Goal: Information Seeking & Learning: Find specific fact

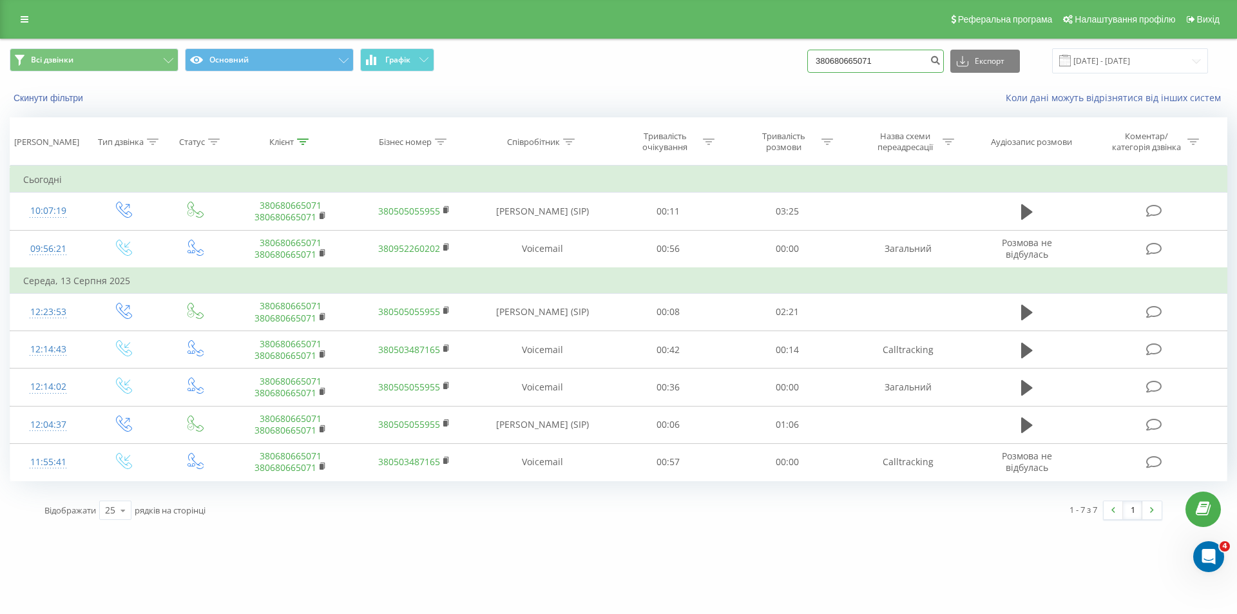
click at [868, 66] on input "380680665071" at bounding box center [875, 61] width 137 height 23
paste input "(20072025)0958887800"
drag, startPoint x: 873, startPoint y: 61, endPoint x: 796, endPoint y: 54, distance: 78.3
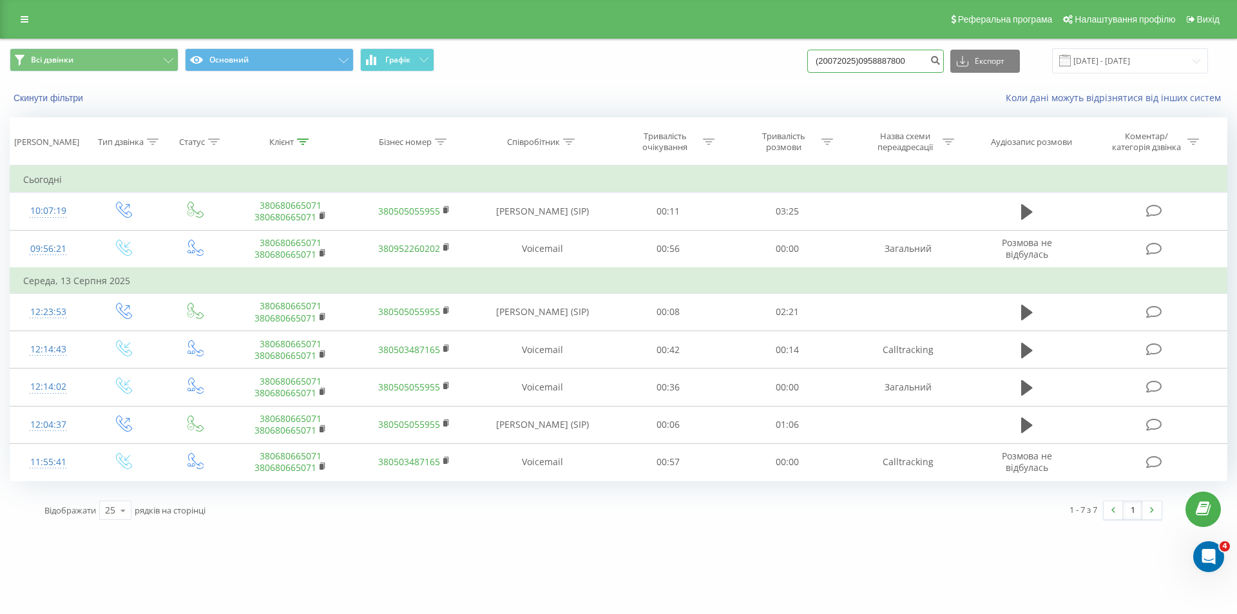
click at [796, 54] on div "Всі дзвінки Основний Графік (20072025)0958887800 Експорт .csv .xls .xlsx 21.05.…" at bounding box center [618, 60] width 1217 height 25
type input "0958887800"
click at [940, 59] on icon "submit" at bounding box center [935, 59] width 11 height 8
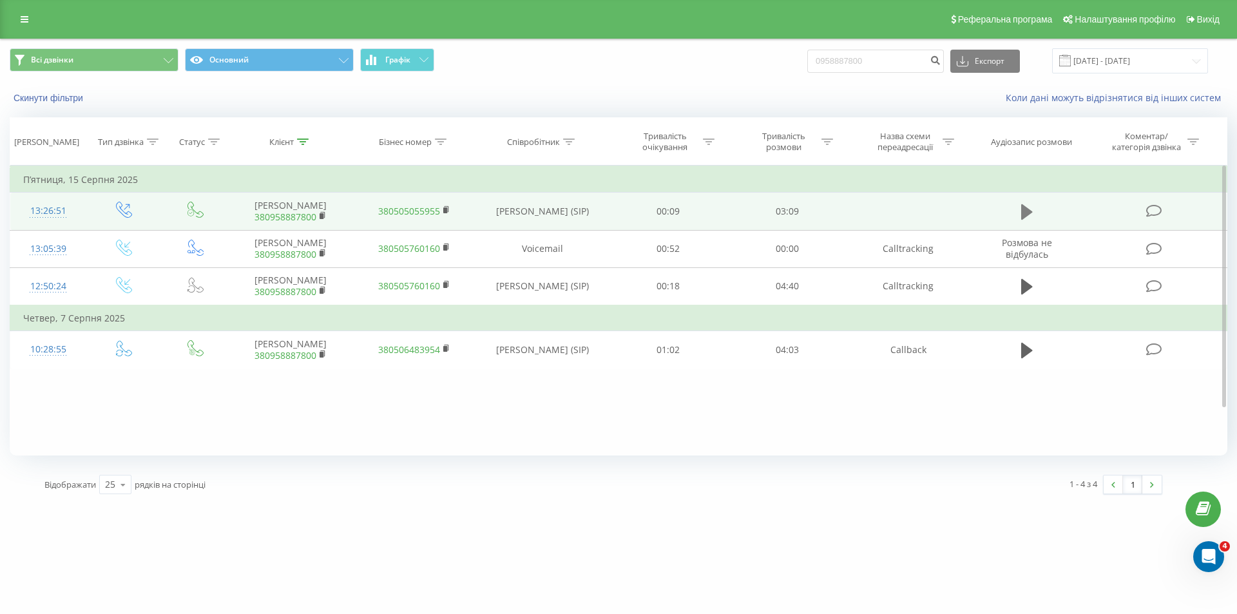
click at [1022, 218] on icon at bounding box center [1027, 211] width 12 height 15
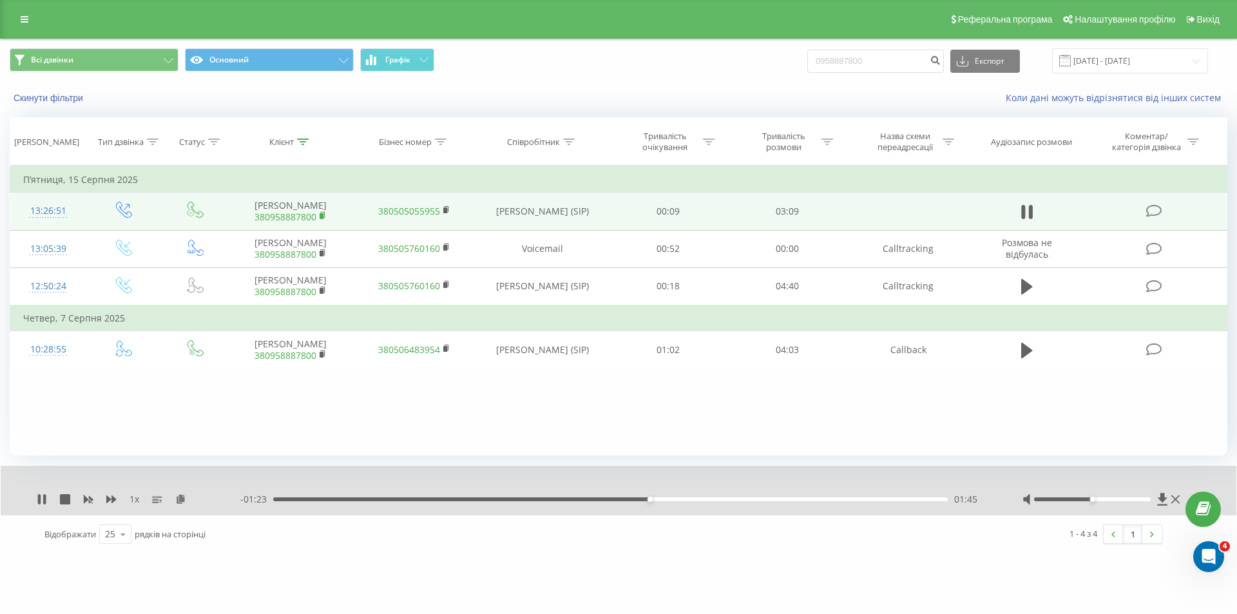
click at [322, 219] on rect at bounding box center [322, 216] width 4 height 6
click at [323, 219] on rect at bounding box center [322, 216] width 4 height 6
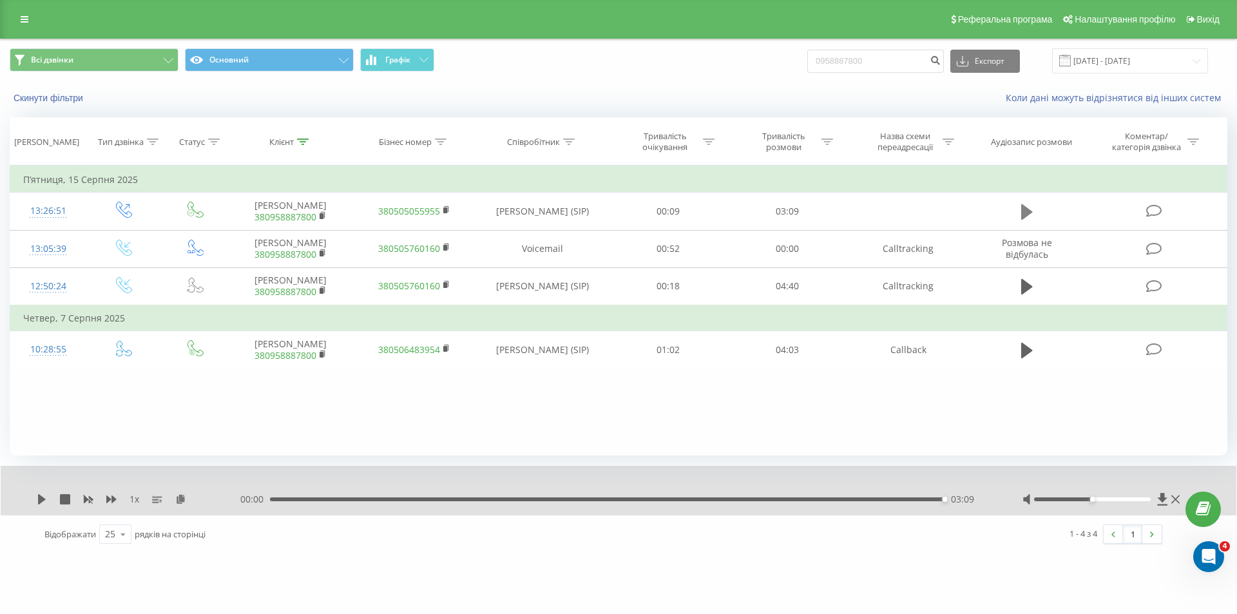
click at [1026, 214] on icon at bounding box center [1027, 211] width 12 height 15
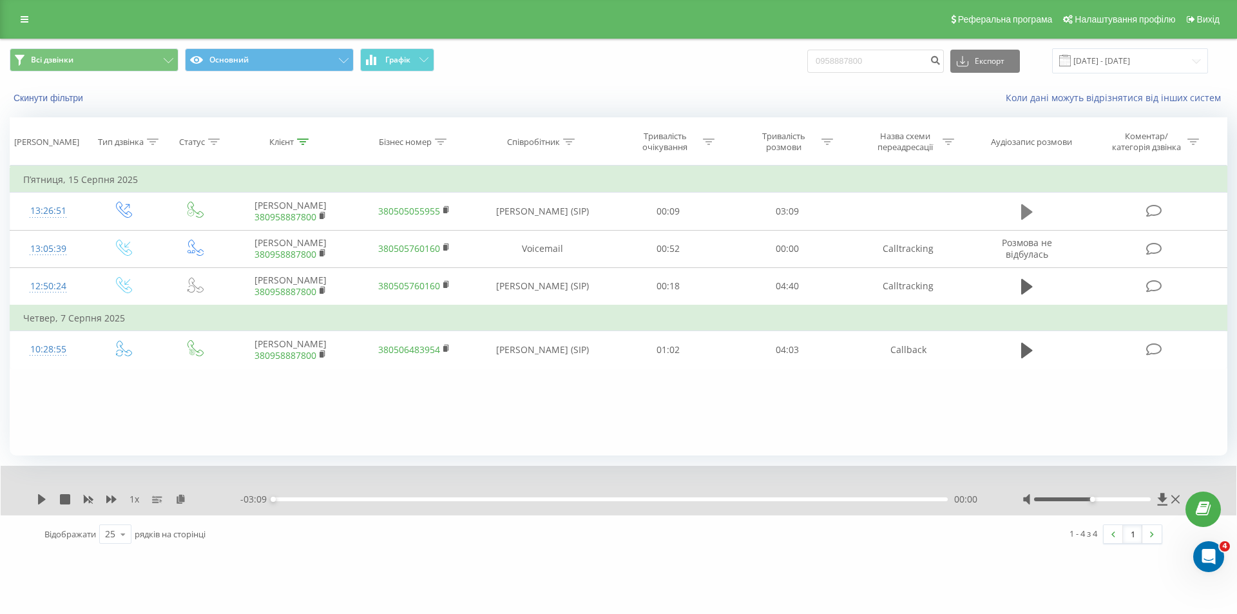
click at [1023, 211] on icon at bounding box center [1027, 211] width 12 height 15
click at [42, 489] on div "1 x - 03:08 00:01 00:01" at bounding box center [619, 491] width 1236 height 50
click at [43, 493] on div "1 x" at bounding box center [139, 499] width 204 height 13
click at [1157, 506] on div "1 x - 03:04 00:04 00:04" at bounding box center [619, 491] width 1236 height 50
click at [1163, 504] on icon at bounding box center [1162, 499] width 11 height 13
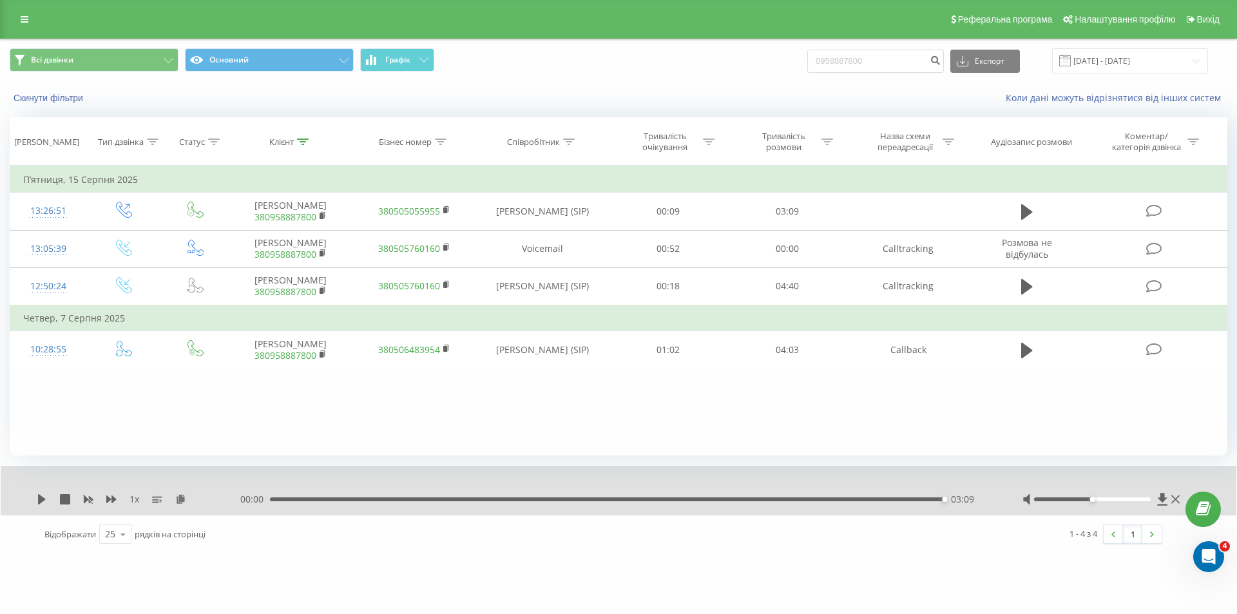
click at [21, 29] on div "Реферальна програма Налаштування профілю Вихід" at bounding box center [618, 19] width 1237 height 39
click at [21, 21] on icon at bounding box center [25, 19] width 8 height 9
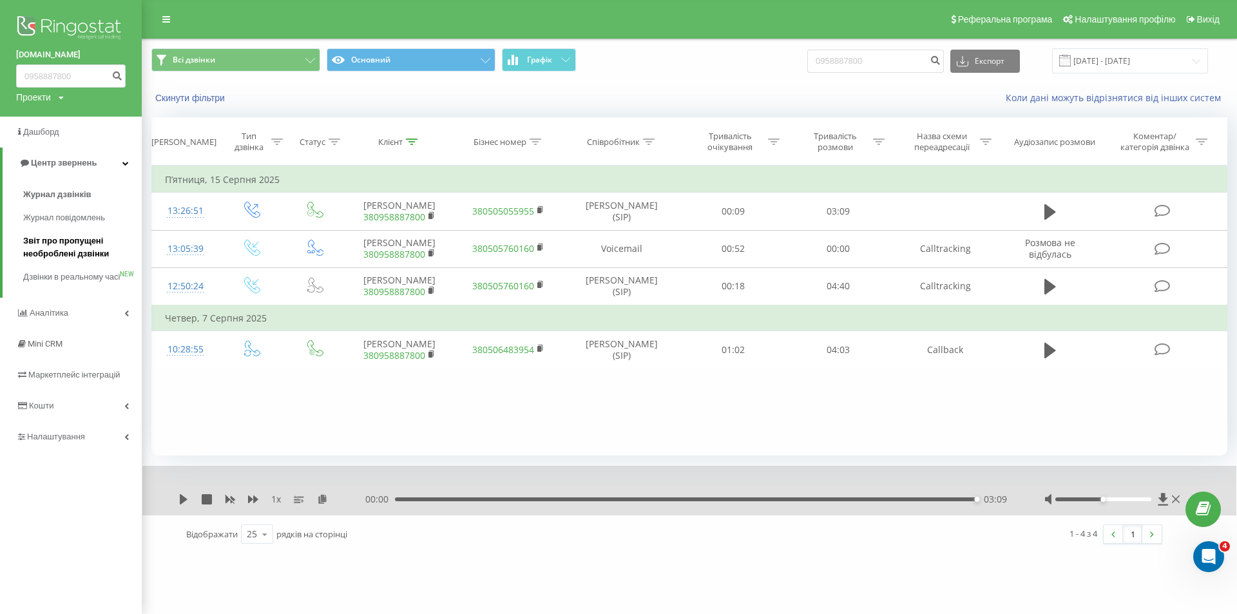
click at [88, 256] on span "Звіт про пропущені необроблені дзвінки" at bounding box center [79, 247] width 112 height 26
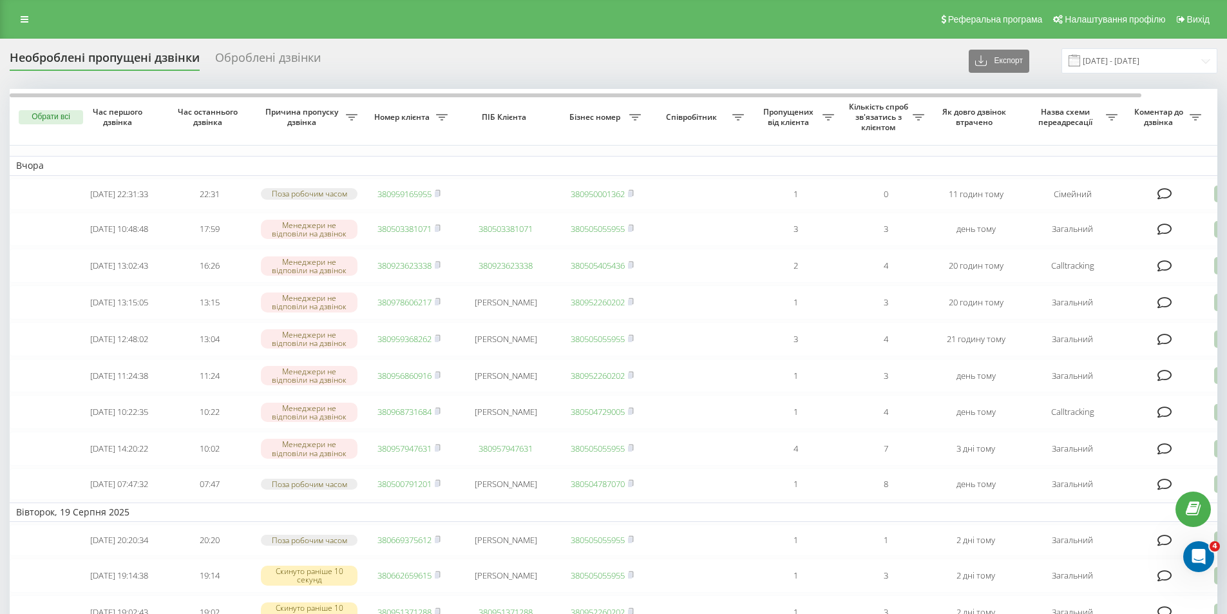
click at [31, 35] on div "Реферальна програма Налаштування профілю Вихід" at bounding box center [613, 19] width 1227 height 39
click at [33, 24] on link at bounding box center [24, 19] width 23 height 18
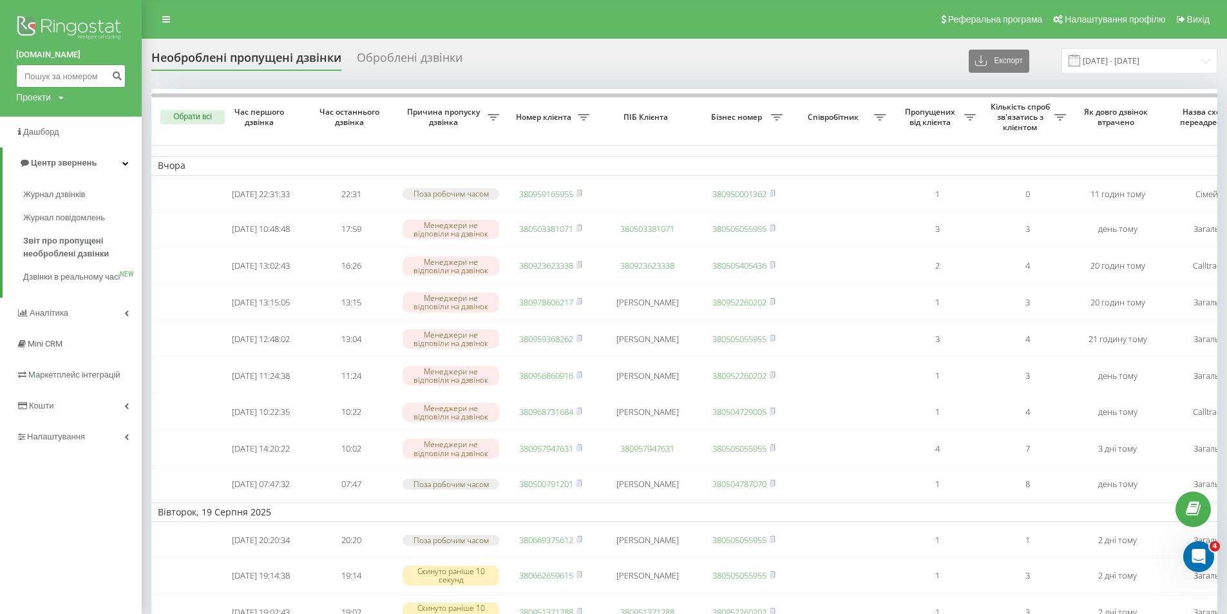
click at [62, 81] on input at bounding box center [71, 75] width 110 height 23
paste input "380502109896"
type input "380502109896"
click at [124, 78] on button "submit" at bounding box center [116, 75] width 17 height 23
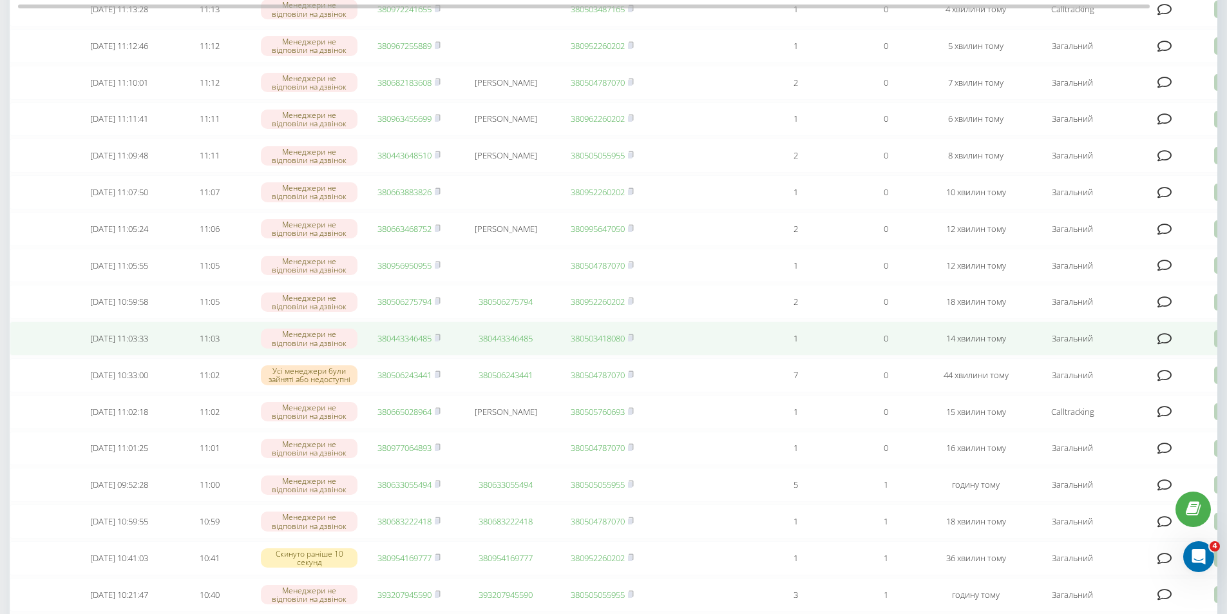
scroll to position [193, 0]
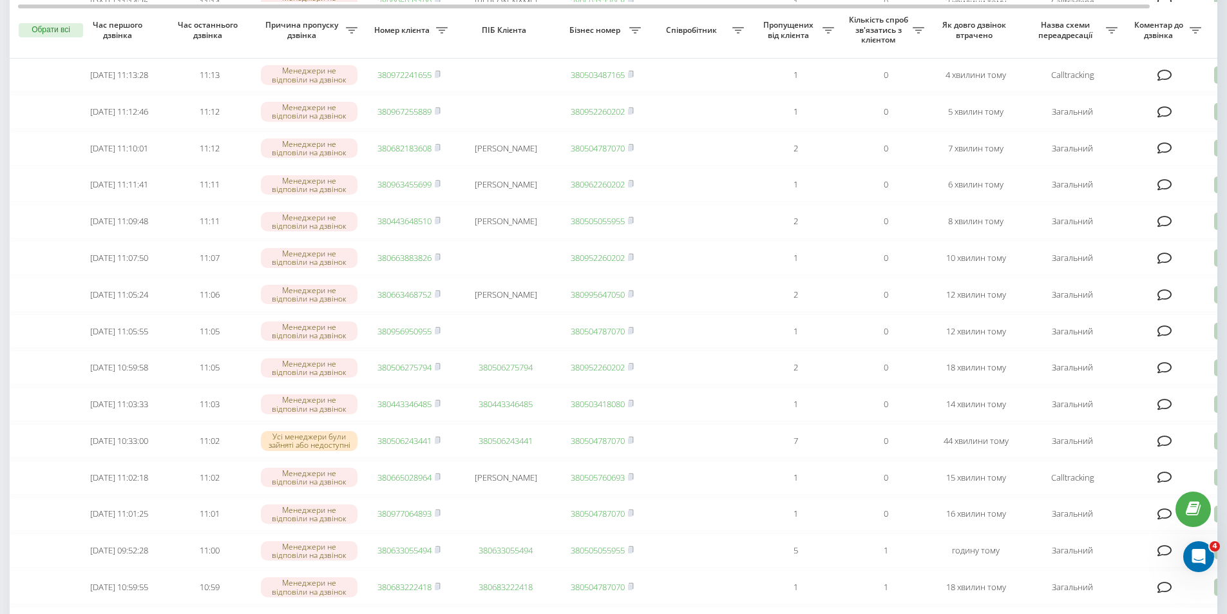
click at [0, 455] on div "Необроблені пропущені дзвінки Оброблені дзвінки Експорт .csv .xlsx 21.07.2025 -…" at bounding box center [613, 483] width 1227 height 1277
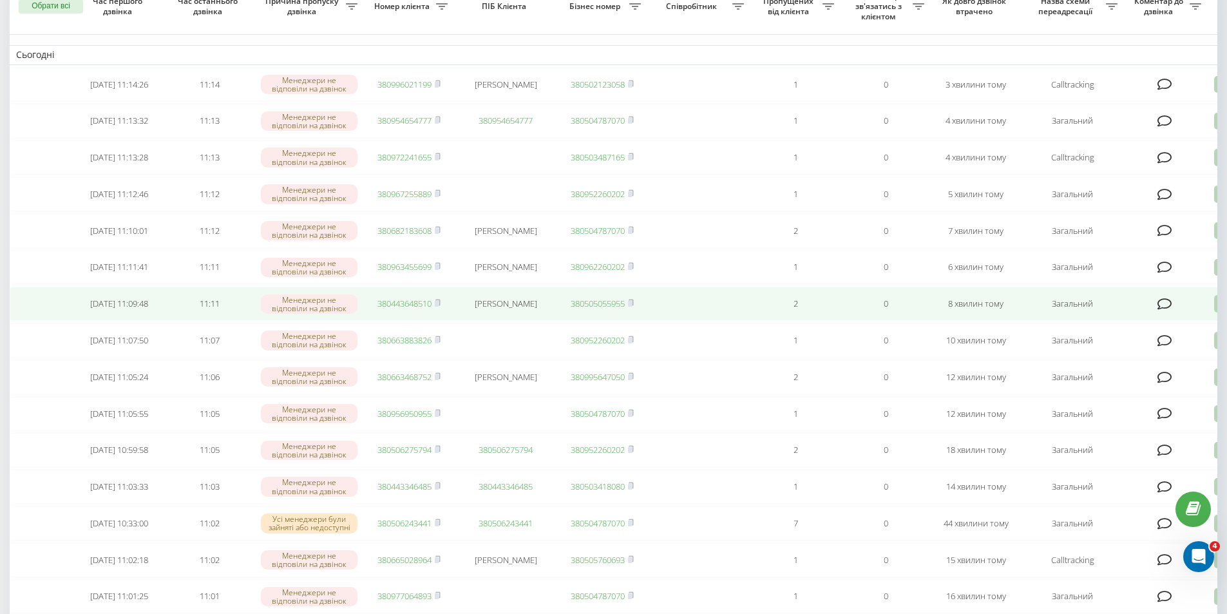
scroll to position [0, 0]
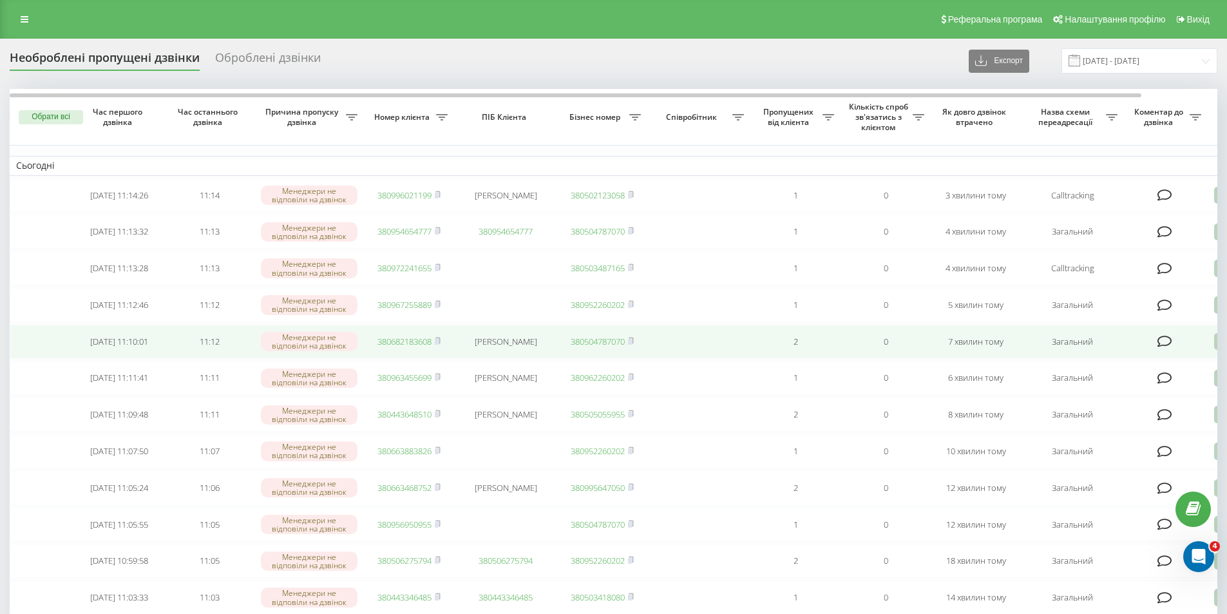
click at [394, 347] on link "380682183608" at bounding box center [404, 342] width 54 height 12
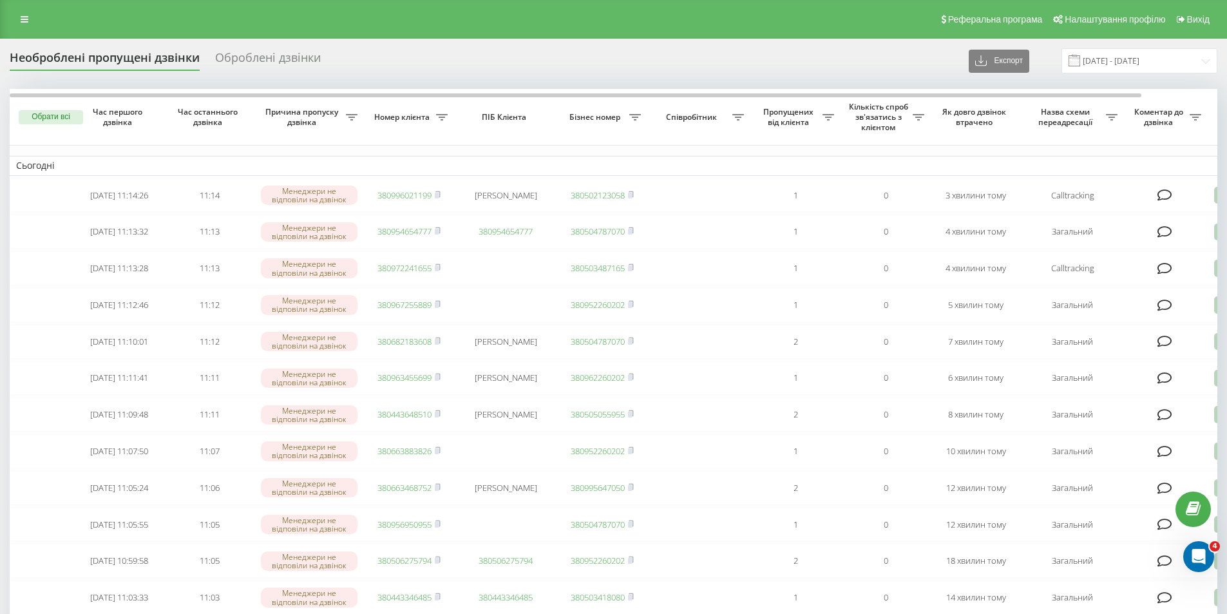
click at [361, 57] on div "Необроблені пропущені дзвінки Оброблені дзвінки Експорт .csv .xlsx 21.07.2025 -…" at bounding box center [614, 60] width 1208 height 25
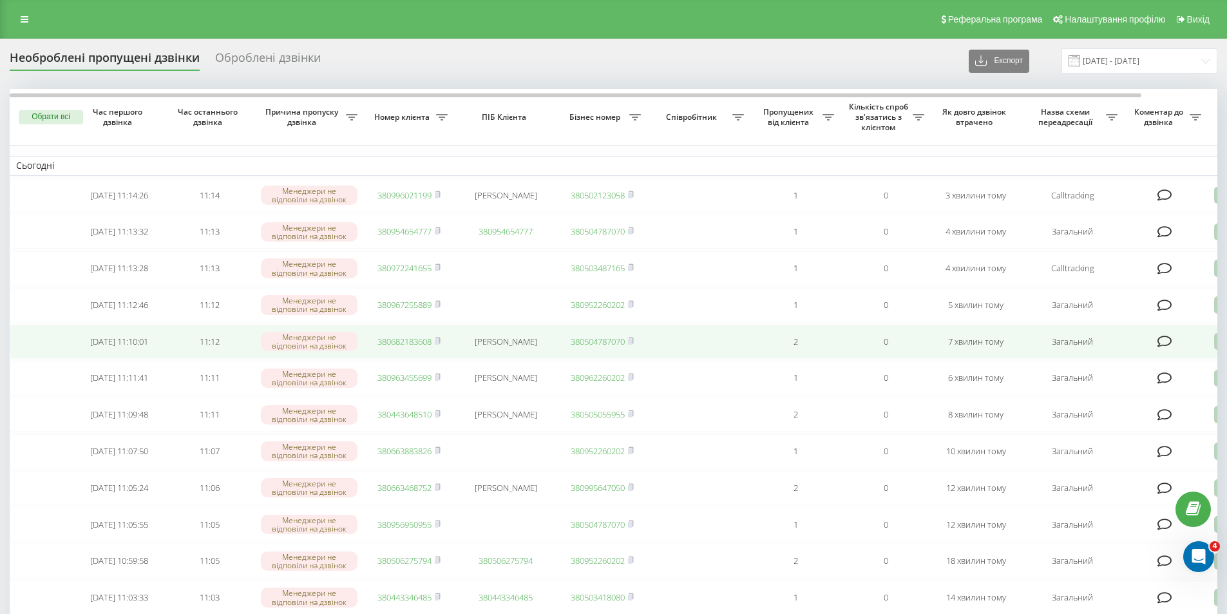
scroll to position [193, 0]
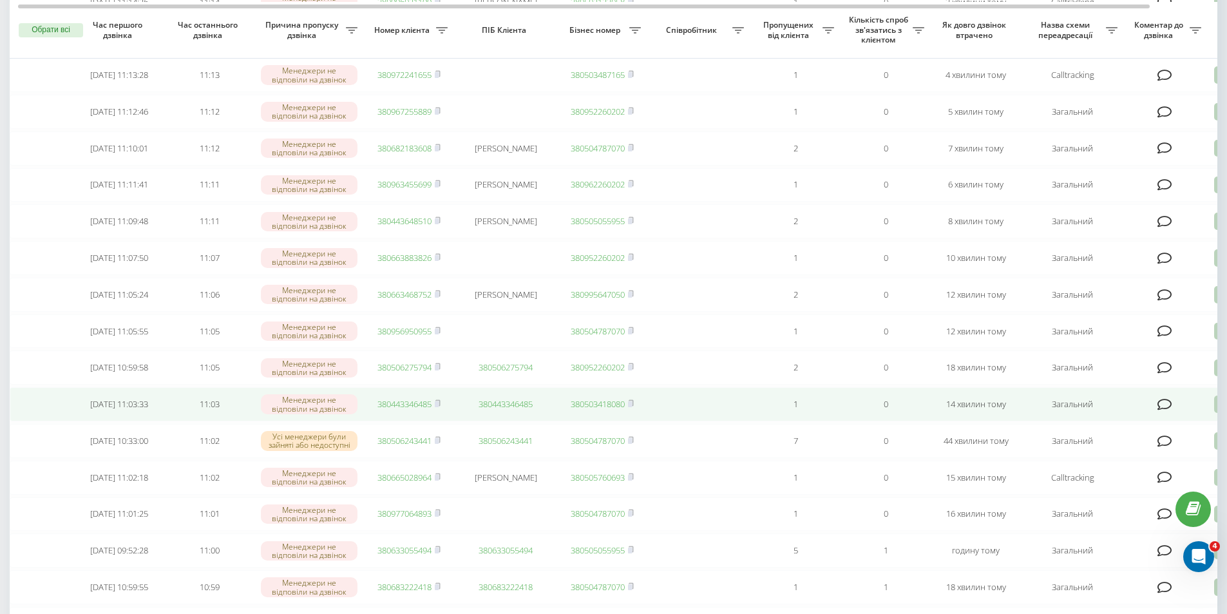
click at [390, 410] on link "380443346485" at bounding box center [404, 404] width 54 height 12
drag, startPoint x: 0, startPoint y: 439, endPoint x: 104, endPoint y: 417, distance: 106.0
click at [0, 438] on div "Необроблені пропущені дзвінки Оброблені дзвінки Експорт .csv .xlsx 21.07.2025 -…" at bounding box center [613, 483] width 1227 height 1277
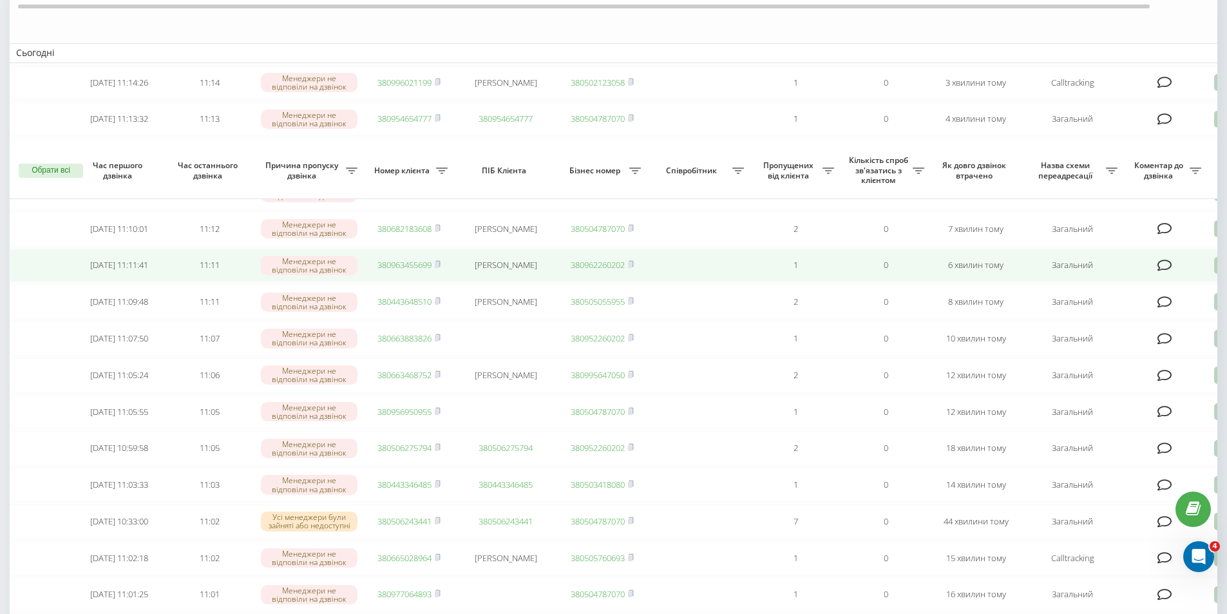
scroll to position [0, 0]
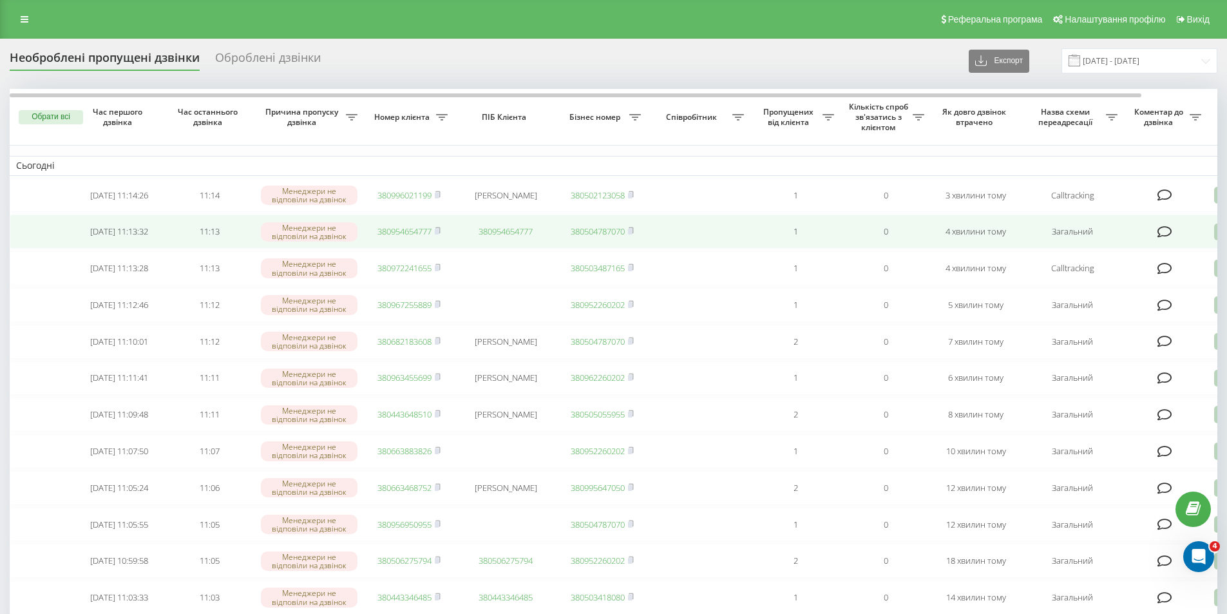
click at [410, 234] on link "380954654777" at bounding box center [404, 231] width 54 height 12
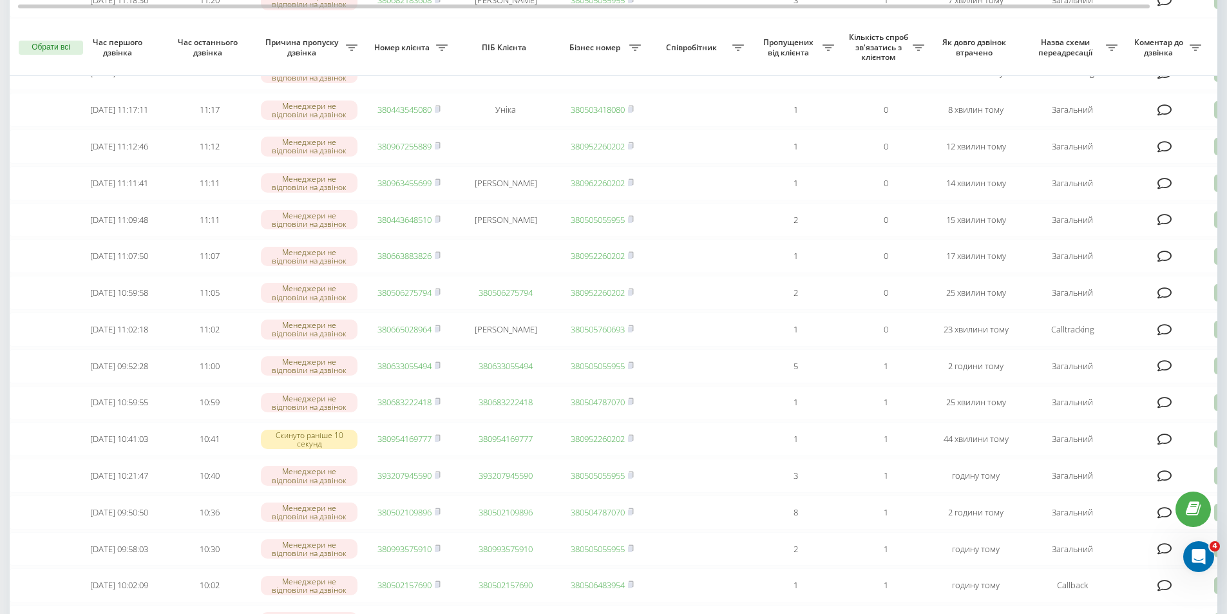
scroll to position [322, 0]
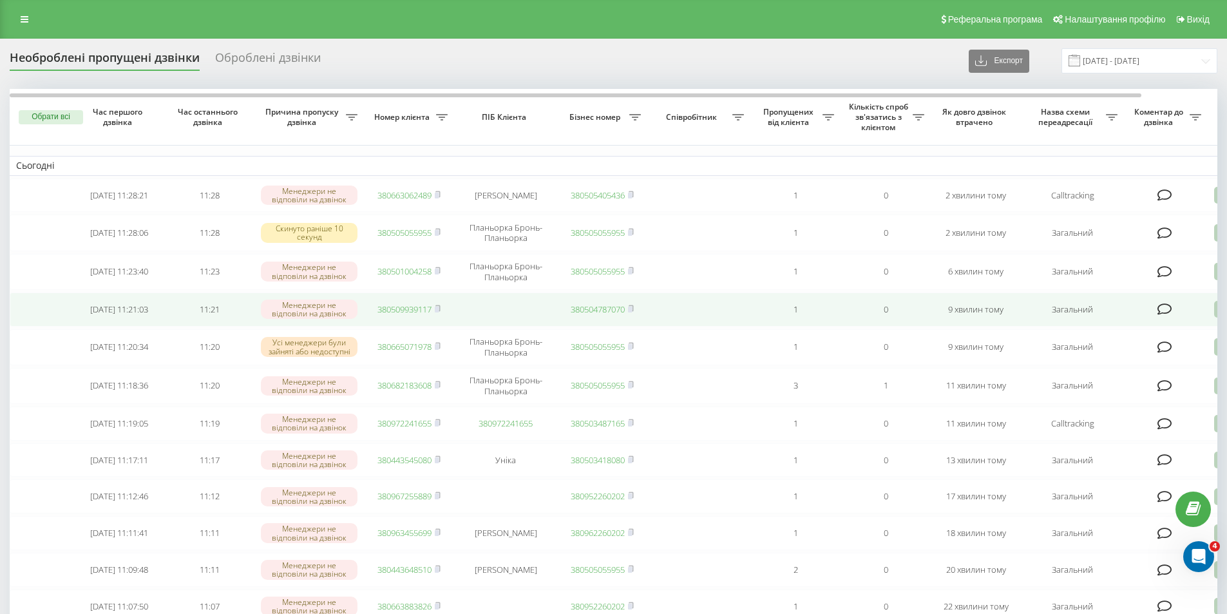
click at [11, 323] on td at bounding box center [42, 309] width 64 height 34
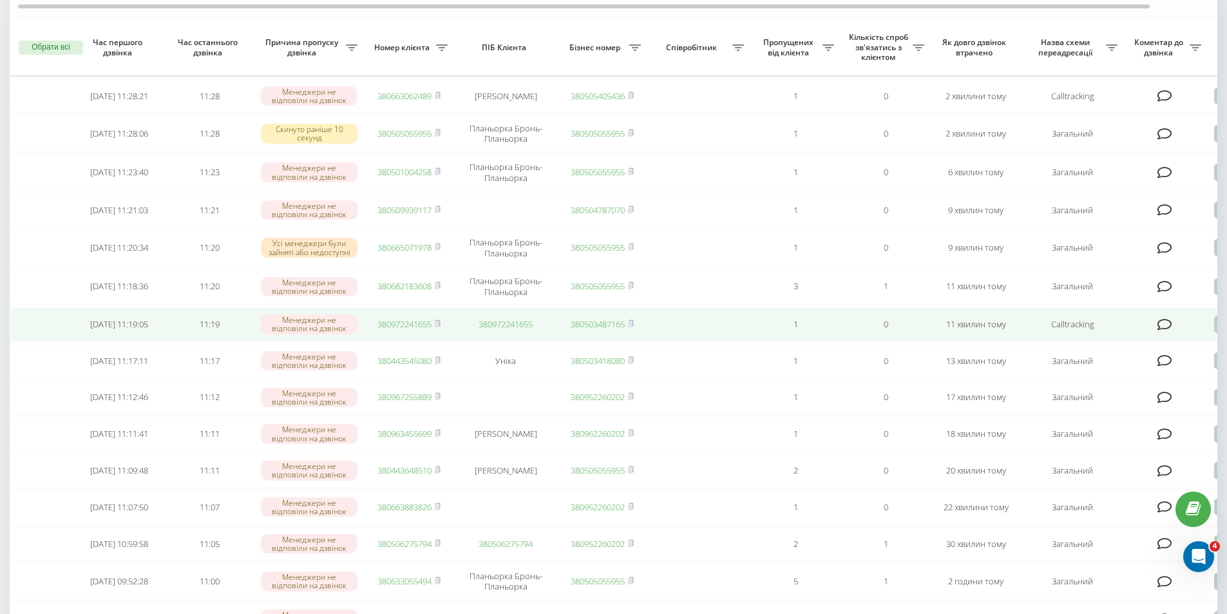
scroll to position [129, 0]
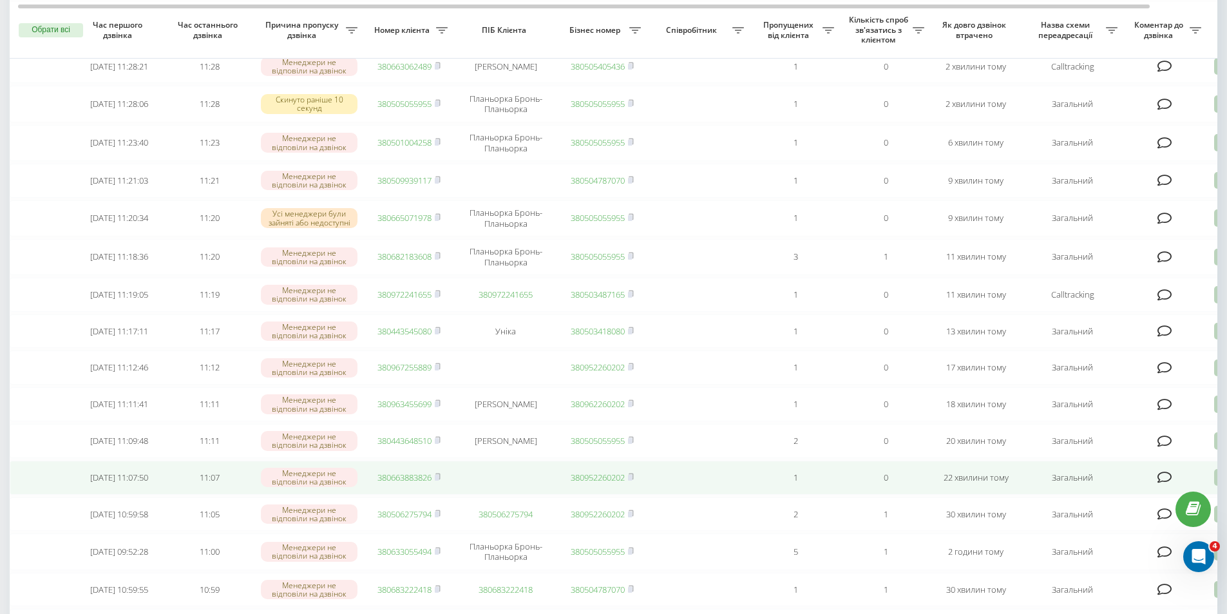
click at [407, 483] on link "380663883826" at bounding box center [404, 478] width 54 height 12
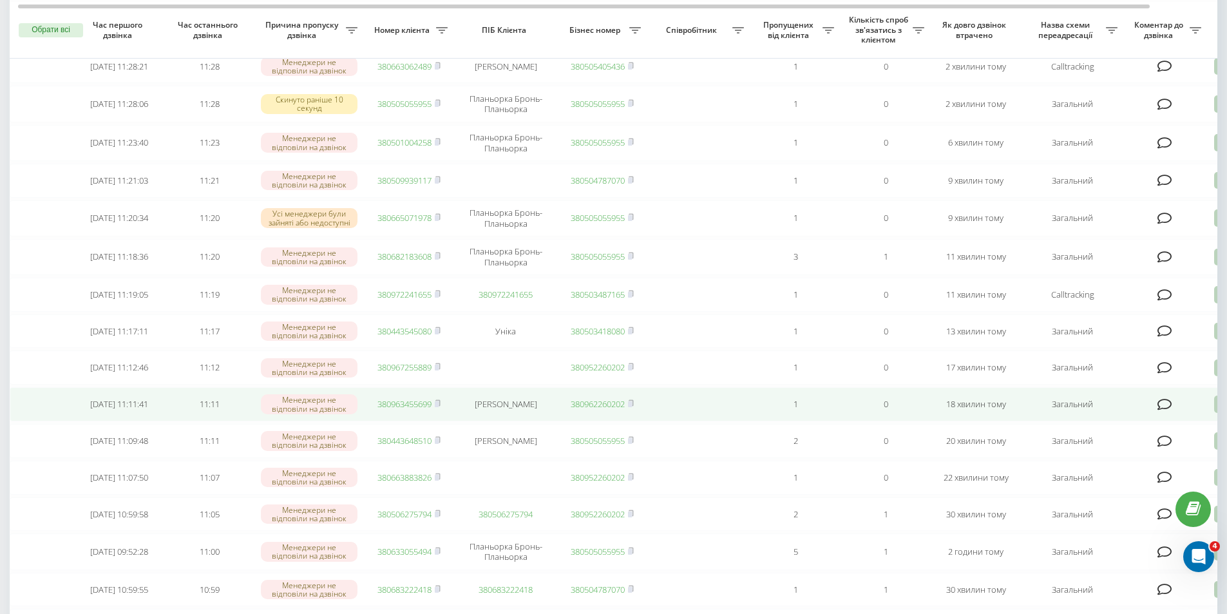
click at [32, 421] on td at bounding box center [42, 404] width 64 height 34
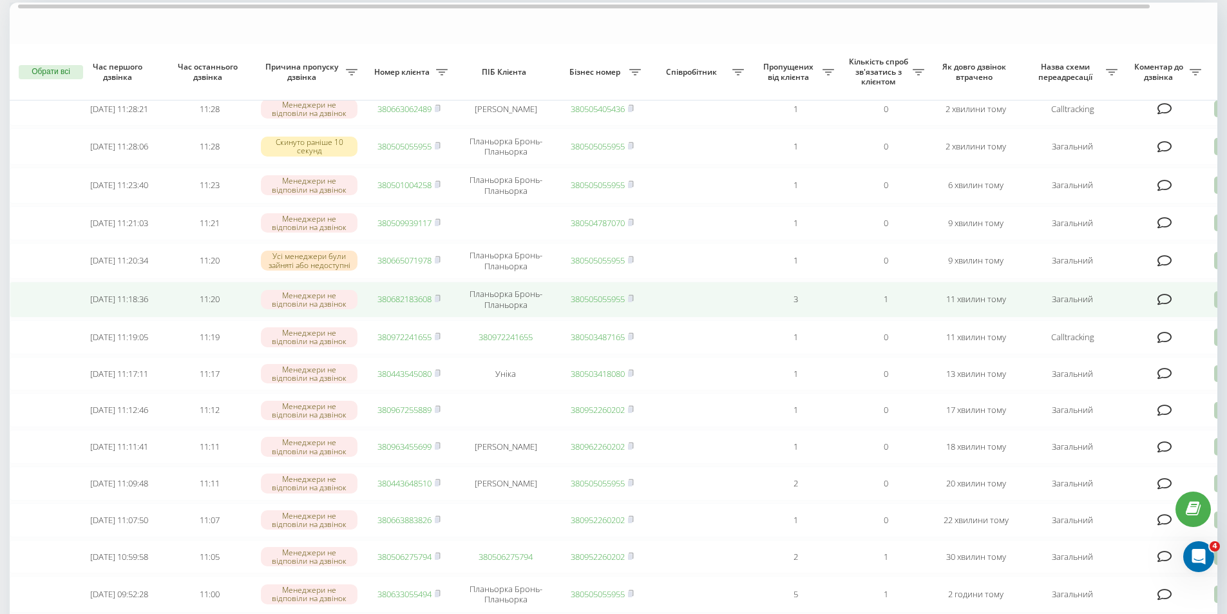
scroll to position [0, 0]
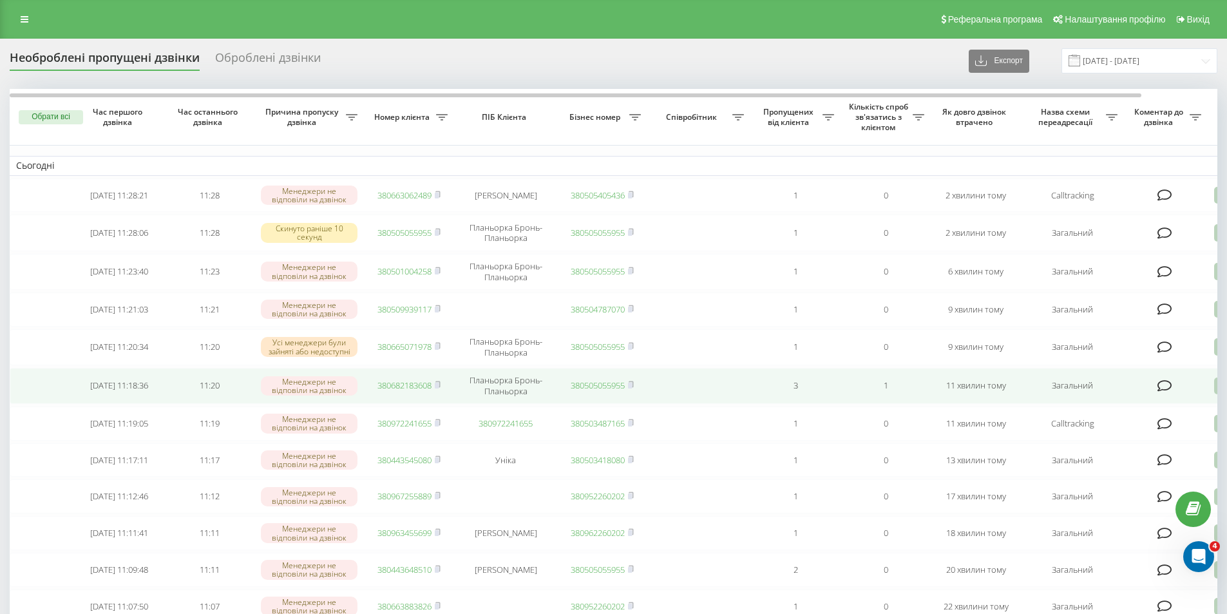
drag, startPoint x: 0, startPoint y: 394, endPoint x: 19, endPoint y: 390, distance: 19.1
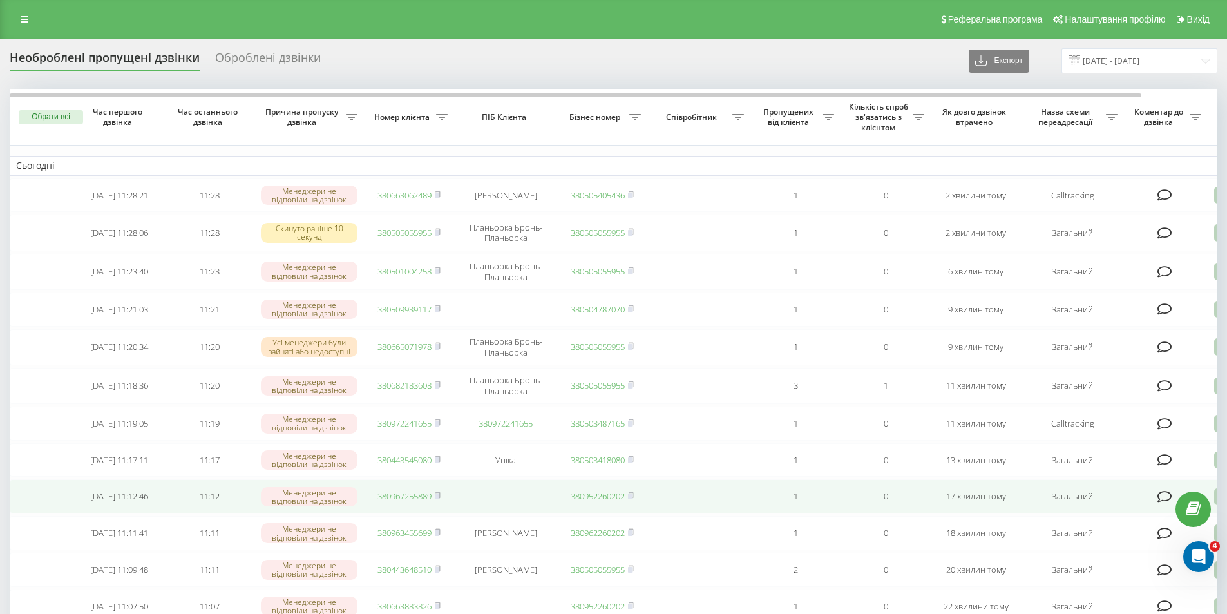
click at [390, 502] on link "380967255889" at bounding box center [404, 496] width 54 height 12
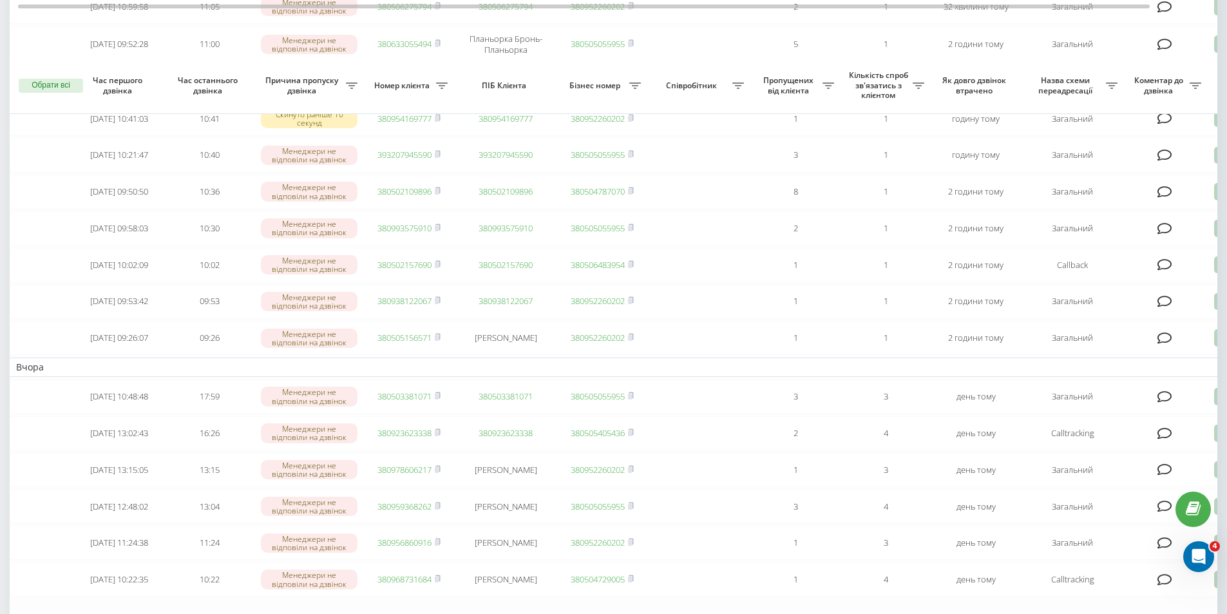
scroll to position [580, 0]
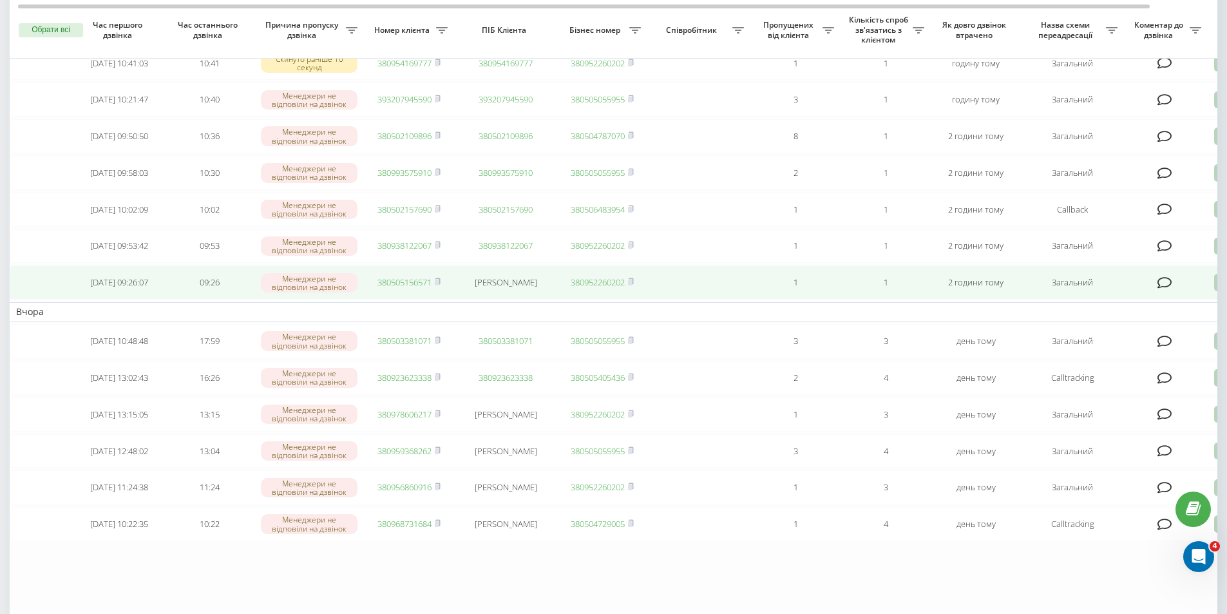
click at [411, 288] on link "380505156571" at bounding box center [404, 282] width 54 height 12
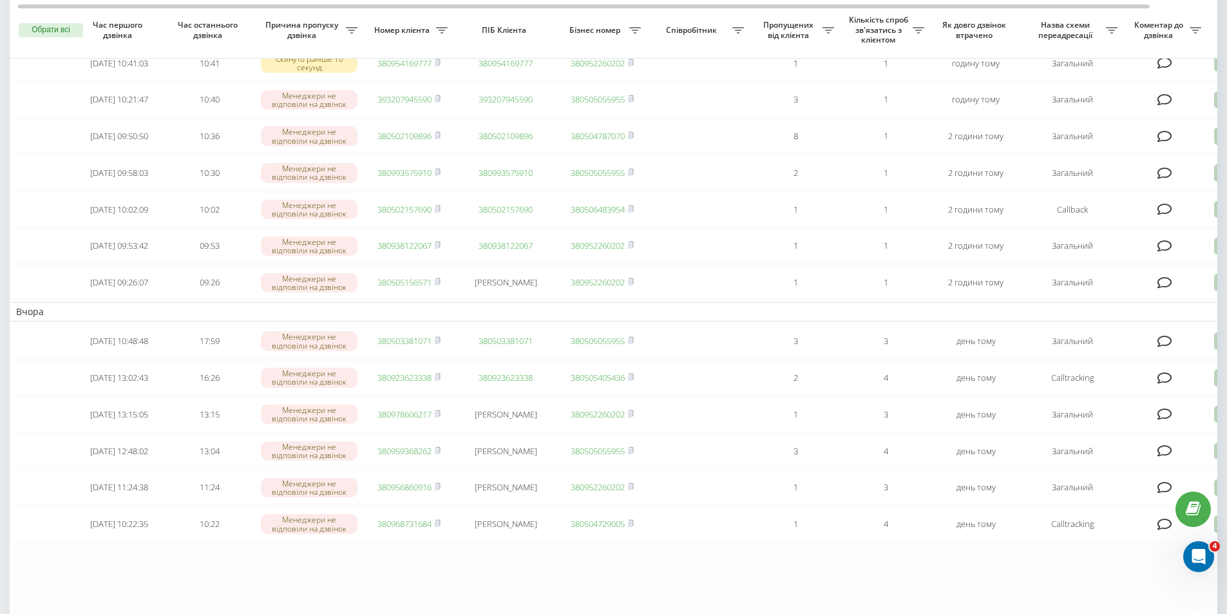
click at [223, 321] on td "Вчора" at bounding box center [654, 311] width 1288 height 19
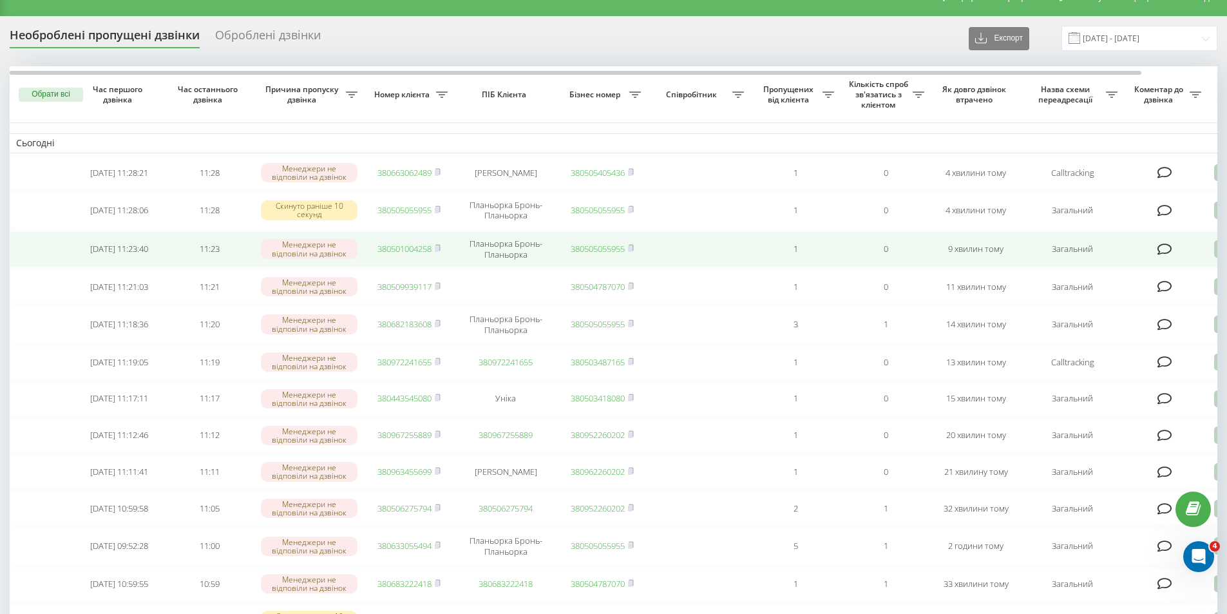
scroll to position [0, 0]
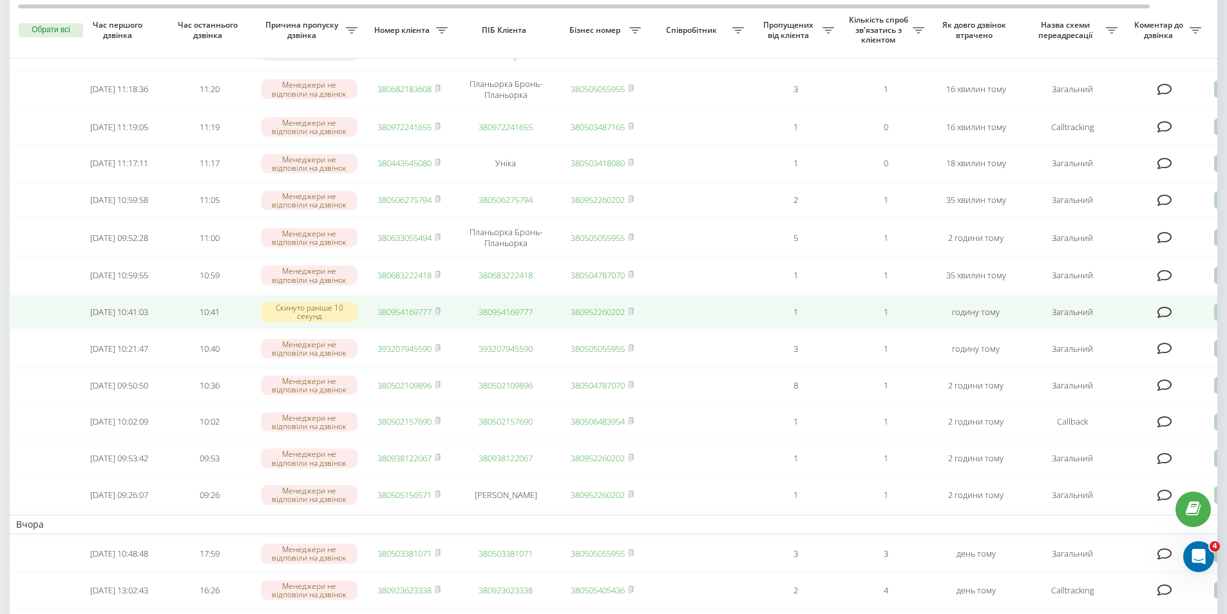
click at [399, 318] on link "380954169777" at bounding box center [404, 312] width 54 height 12
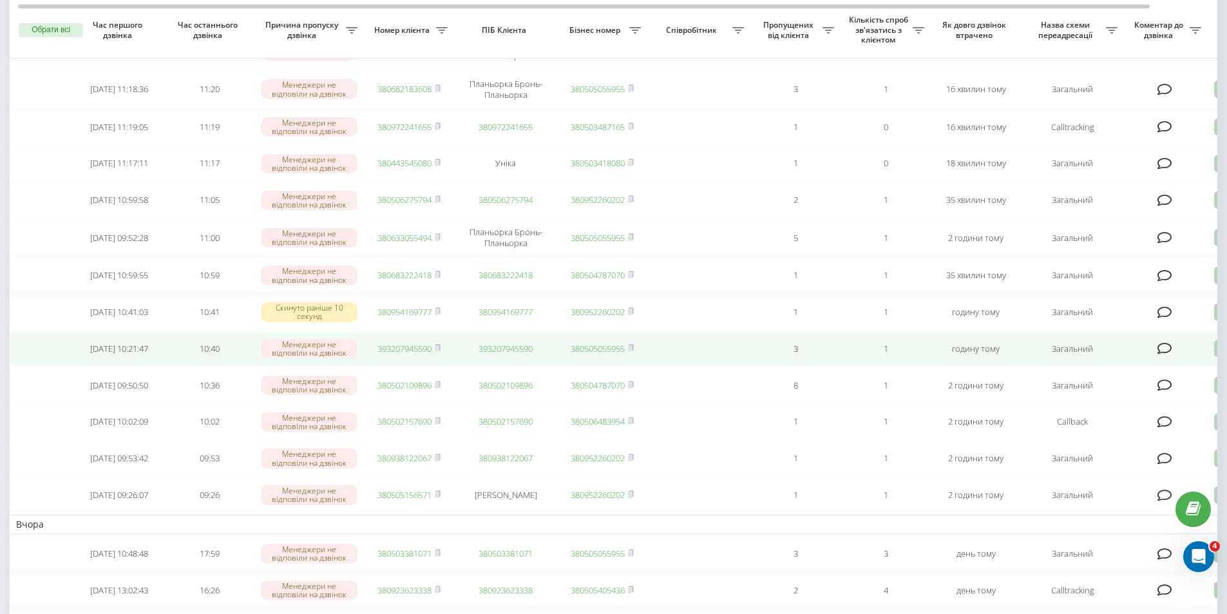
click at [17, 355] on td at bounding box center [42, 349] width 64 height 34
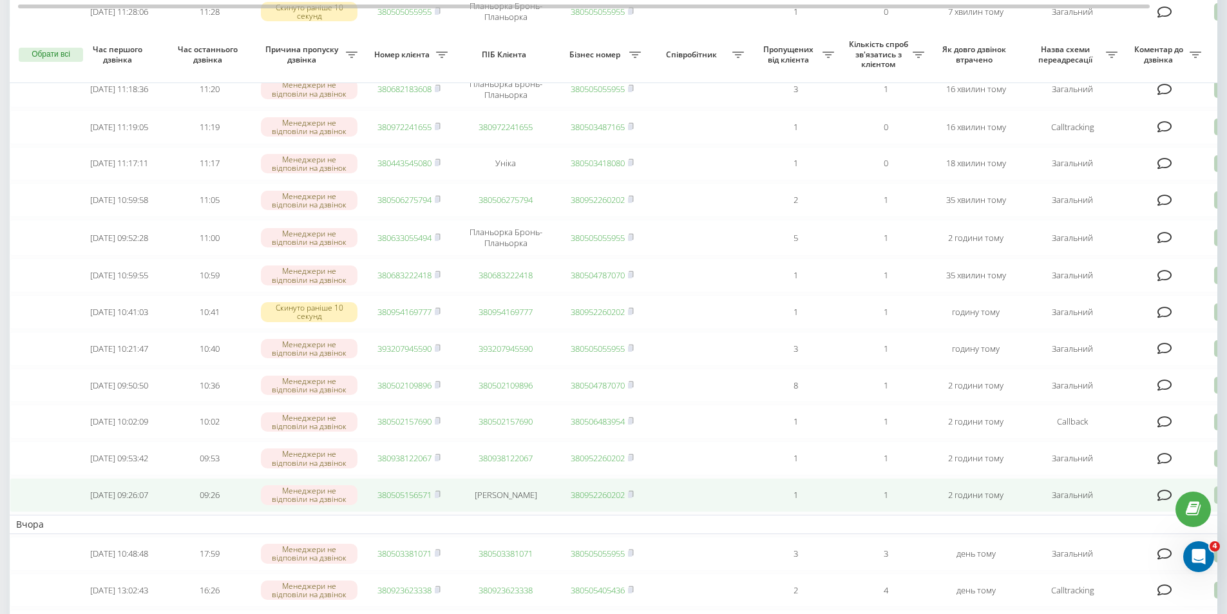
scroll to position [386, 0]
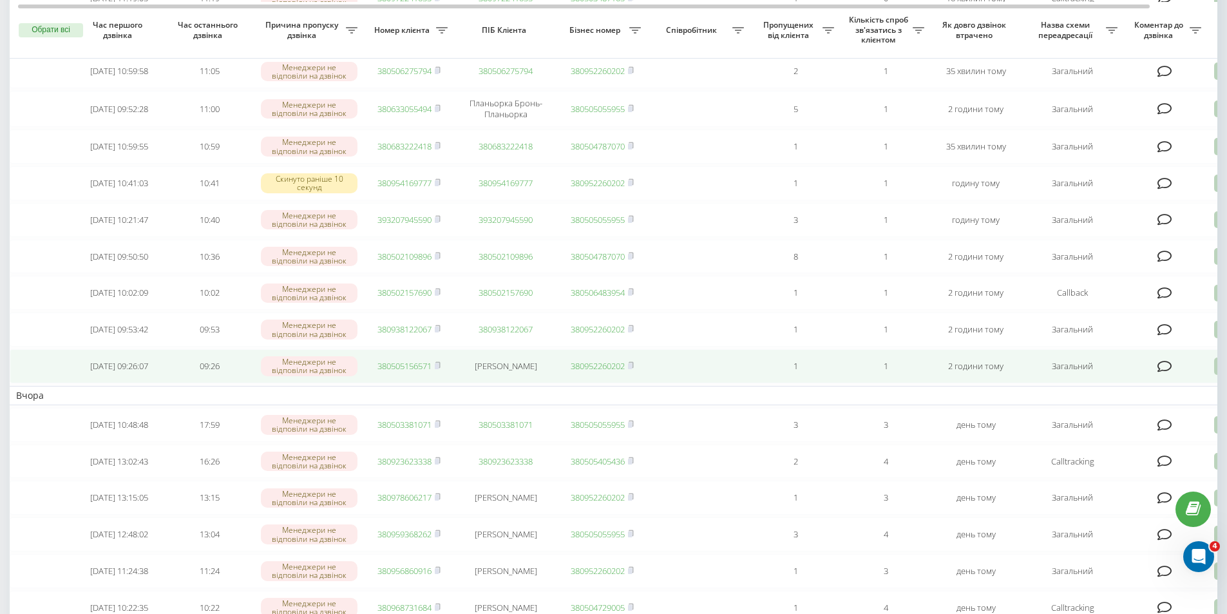
drag, startPoint x: 32, startPoint y: 394, endPoint x: 263, endPoint y: 385, distance: 231.5
click at [32, 383] on td at bounding box center [42, 366] width 64 height 34
click at [425, 372] on link "380505156571" at bounding box center [404, 366] width 54 height 12
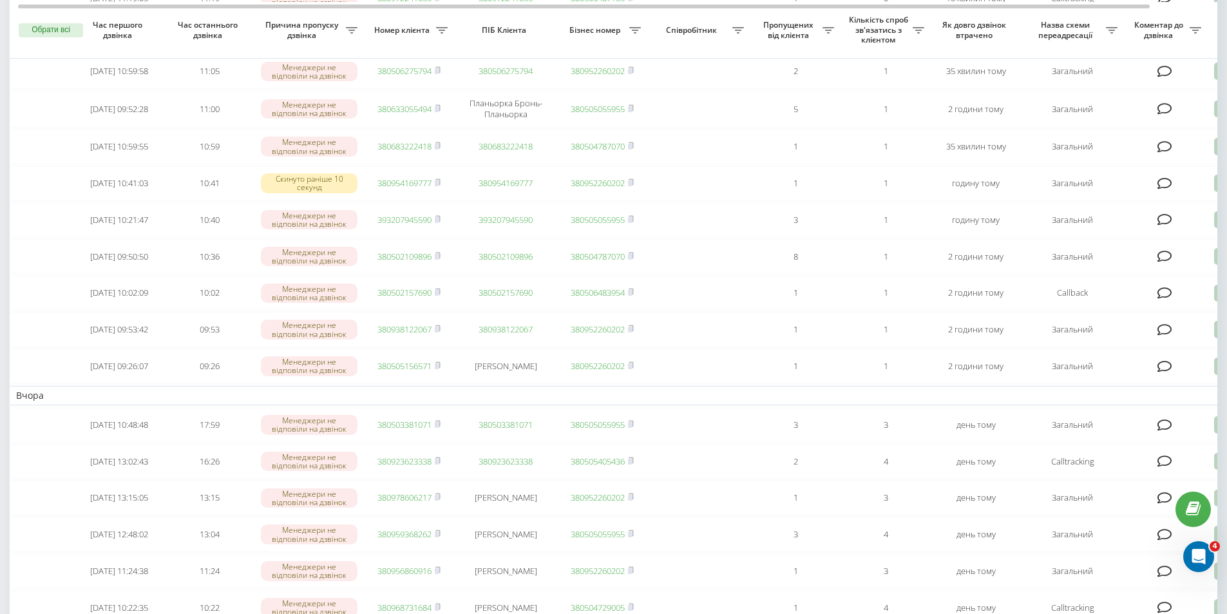
click at [0, 300] on div "Необроблені пропущені дзвінки Оброблені дзвінки Експорт .csv .xlsx 21.07.2025 -…" at bounding box center [613, 303] width 1227 height 1303
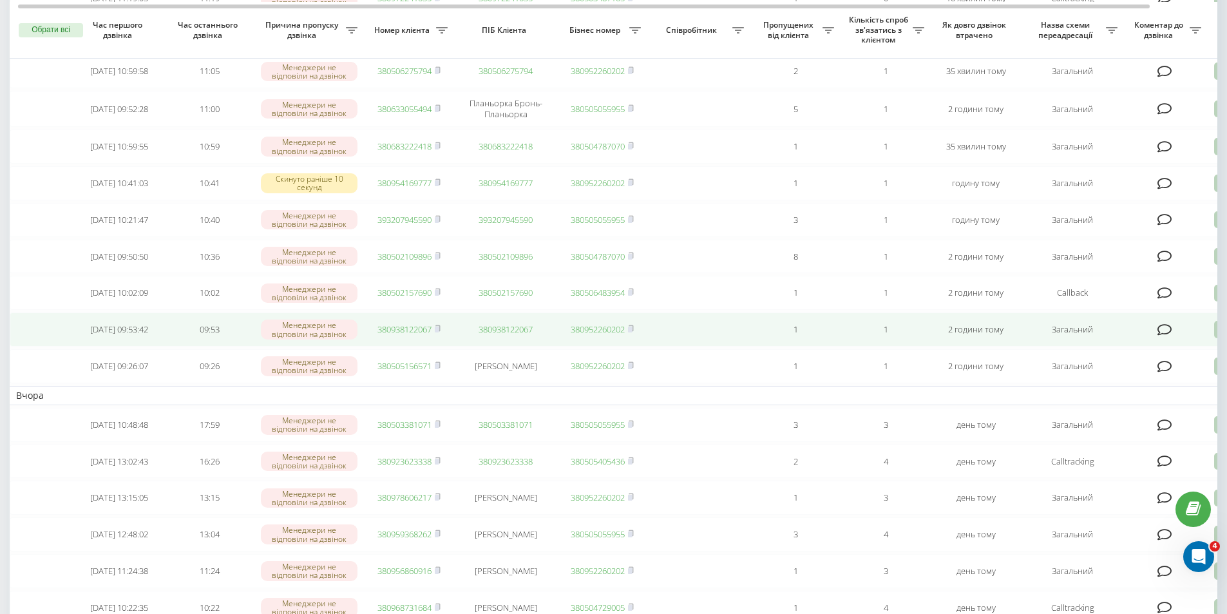
click at [401, 335] on link "380938122067" at bounding box center [404, 329] width 54 height 12
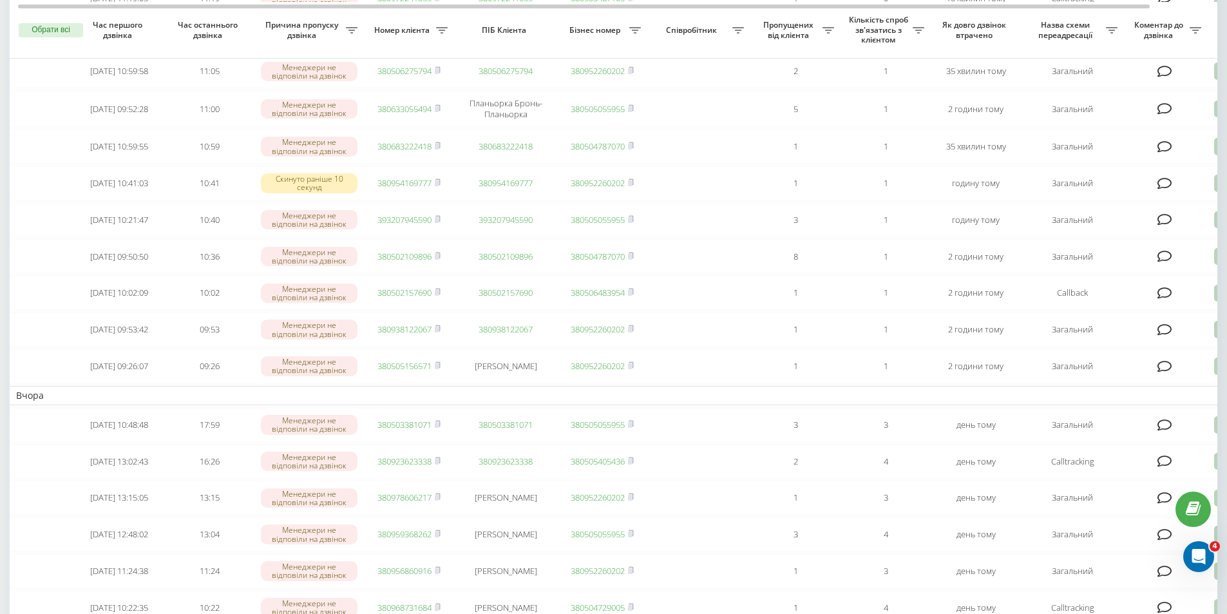
click at [15, 294] on table "Сьогодні 2025-08-21 09:58:03 11:31 Менеджери не відповіли на дзвінок 3809935759…" at bounding box center [654, 272] width 1288 height 1141
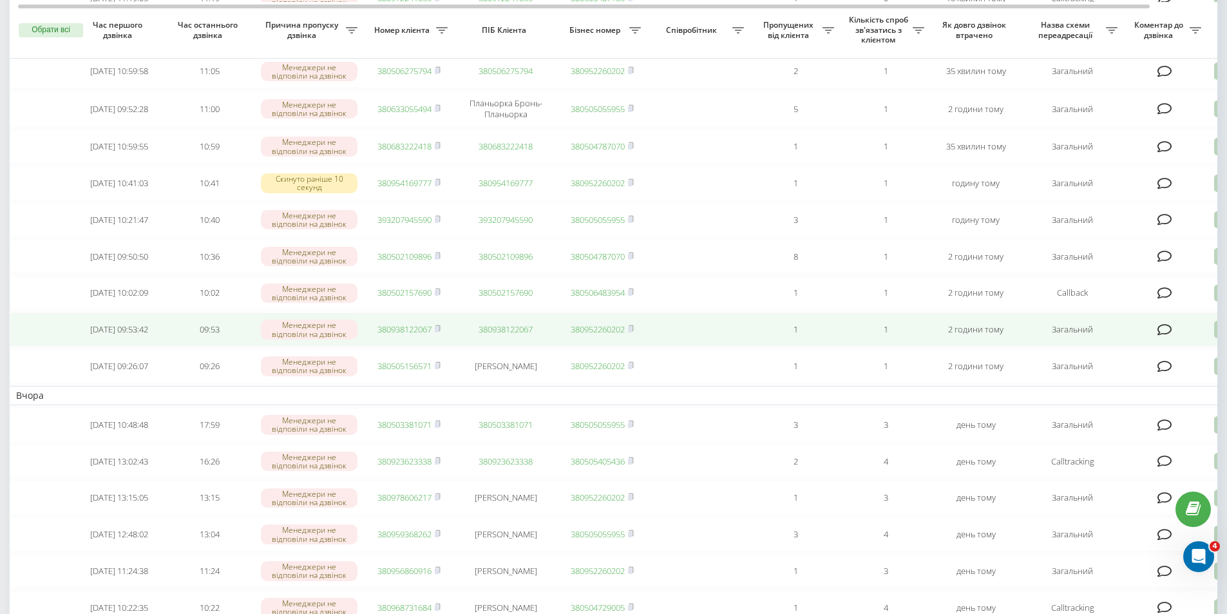
click at [397, 335] on link "380938122067" at bounding box center [404, 329] width 54 height 12
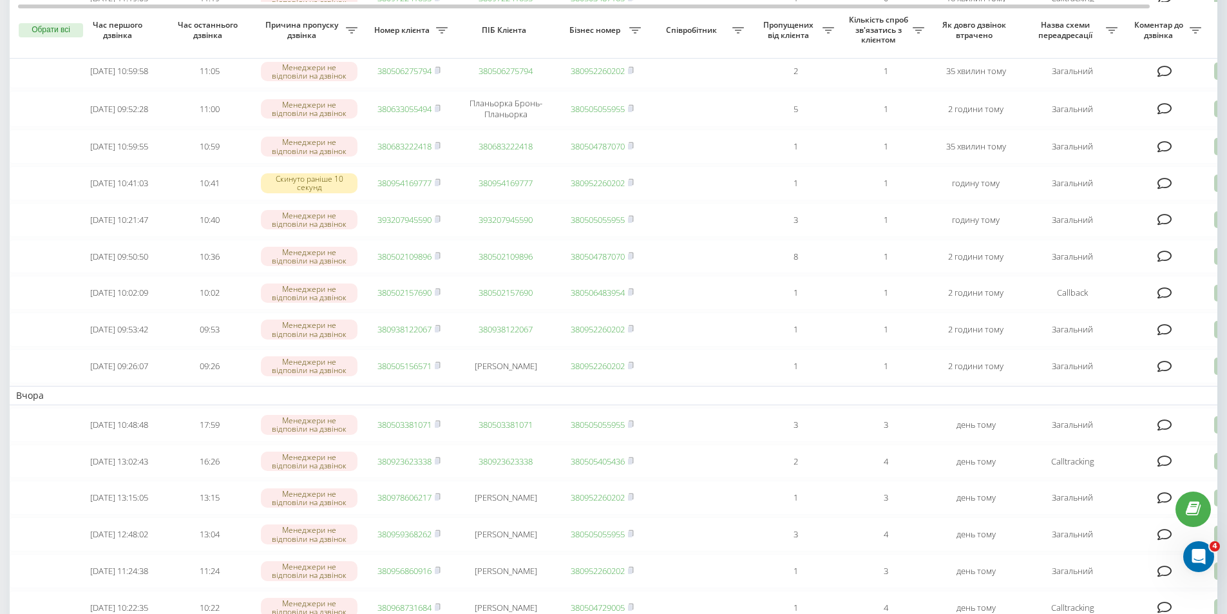
click at [0, 292] on div "Необроблені пропущені дзвінки Оброблені дзвінки Експорт .csv .xlsx 21.07.2025 -…" at bounding box center [613, 303] width 1227 height 1303
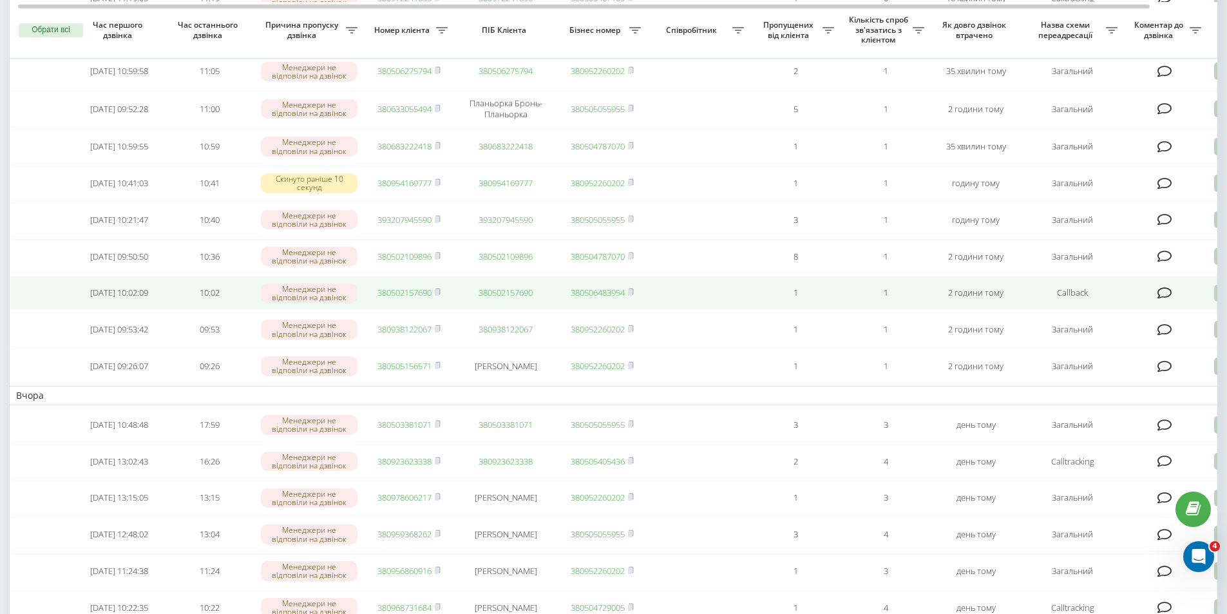
drag, startPoint x: 0, startPoint y: 283, endPoint x: 60, endPoint y: 324, distance: 72.4
click at [0, 283] on div "Необроблені пропущені дзвінки Оброблені дзвінки Експорт .csv .xlsx 21.07.2025 -…" at bounding box center [613, 303] width 1227 height 1303
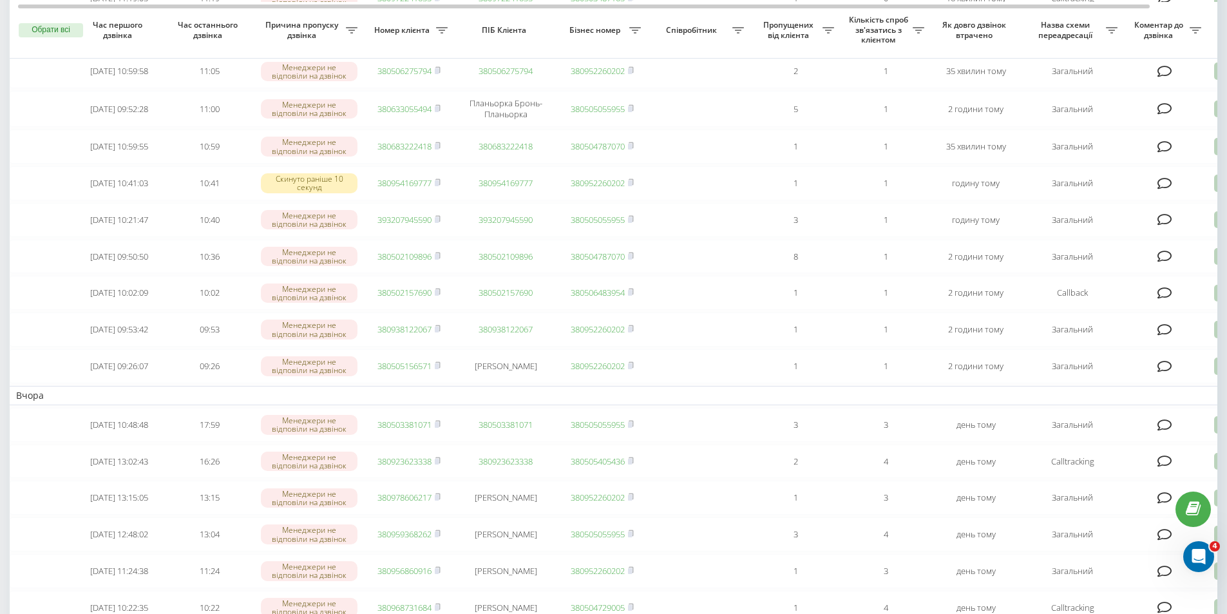
drag, startPoint x: 0, startPoint y: 291, endPoint x: 283, endPoint y: 330, distance: 286.1
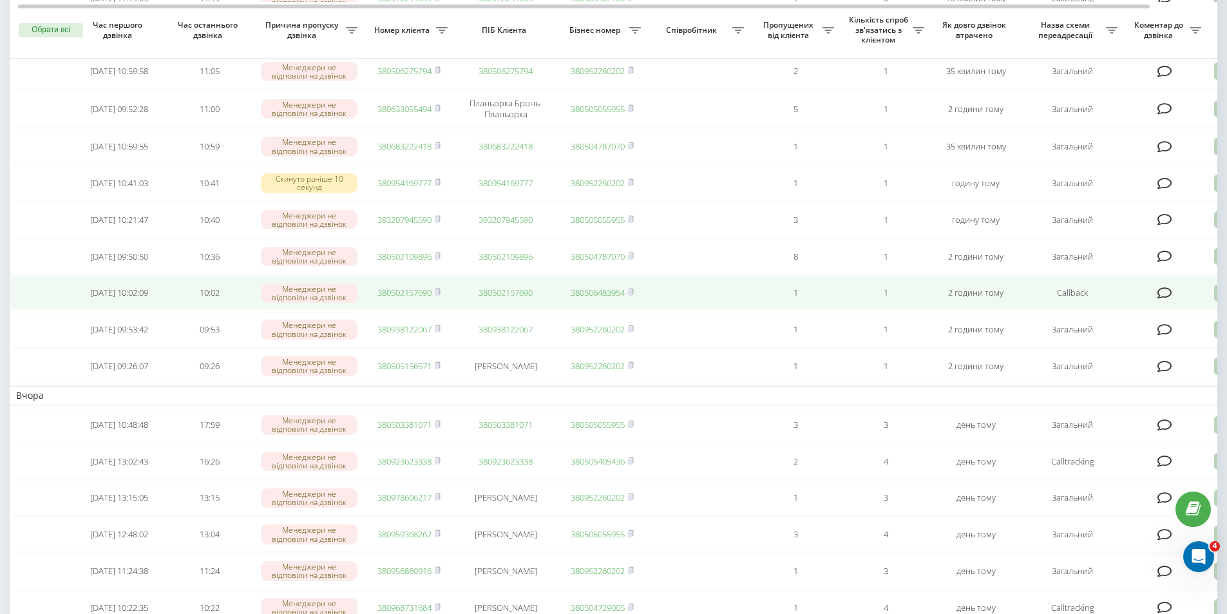
click at [1, 291] on div "Необроблені пропущені дзвінки Оброблені дзвінки Експорт .csv .xlsx 21.07.2025 -…" at bounding box center [613, 303] width 1227 height 1303
click at [391, 298] on link "380502157690" at bounding box center [404, 293] width 54 height 12
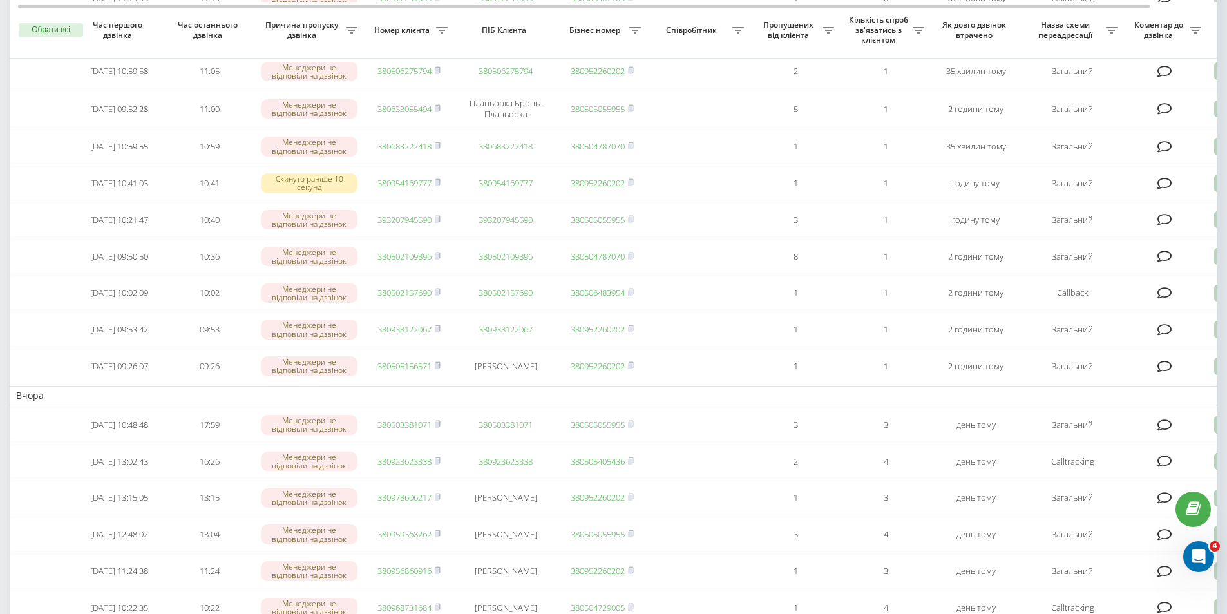
click at [0, 270] on div "Необроблені пропущені дзвінки Оброблені дзвінки Експорт .csv .xlsx 21.07.2025 -…" at bounding box center [613, 303] width 1227 height 1303
click at [0, 294] on div "Необроблені пропущені дзвінки Оброблені дзвінки Експорт .csv .xlsx 21.07.2025 -…" at bounding box center [613, 303] width 1227 height 1303
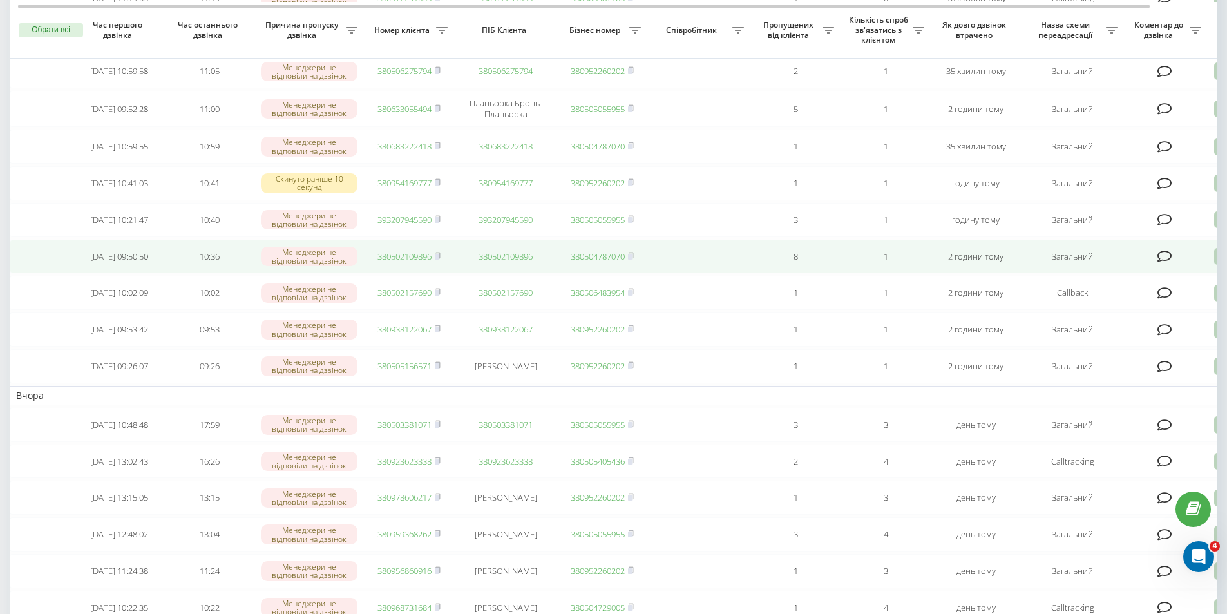
click at [390, 262] on link "380502109896" at bounding box center [404, 257] width 54 height 12
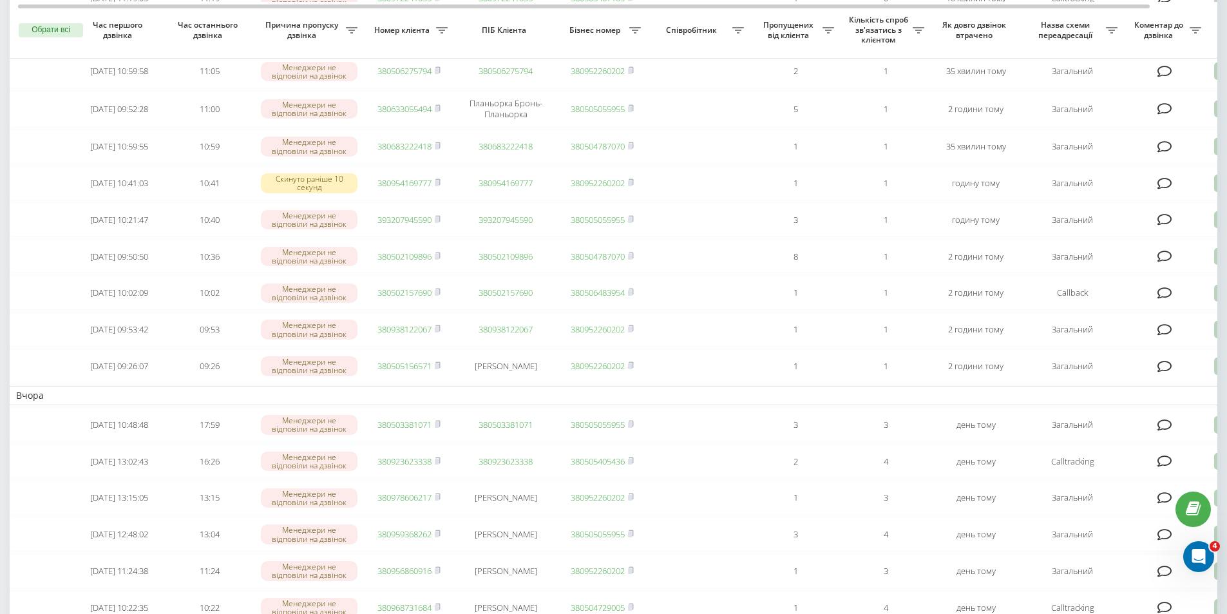
click at [0, 361] on div "Необроблені пропущені дзвінки Оброблені дзвінки Експорт .csv .xlsx 21.07.2025 -…" at bounding box center [613, 303] width 1227 height 1303
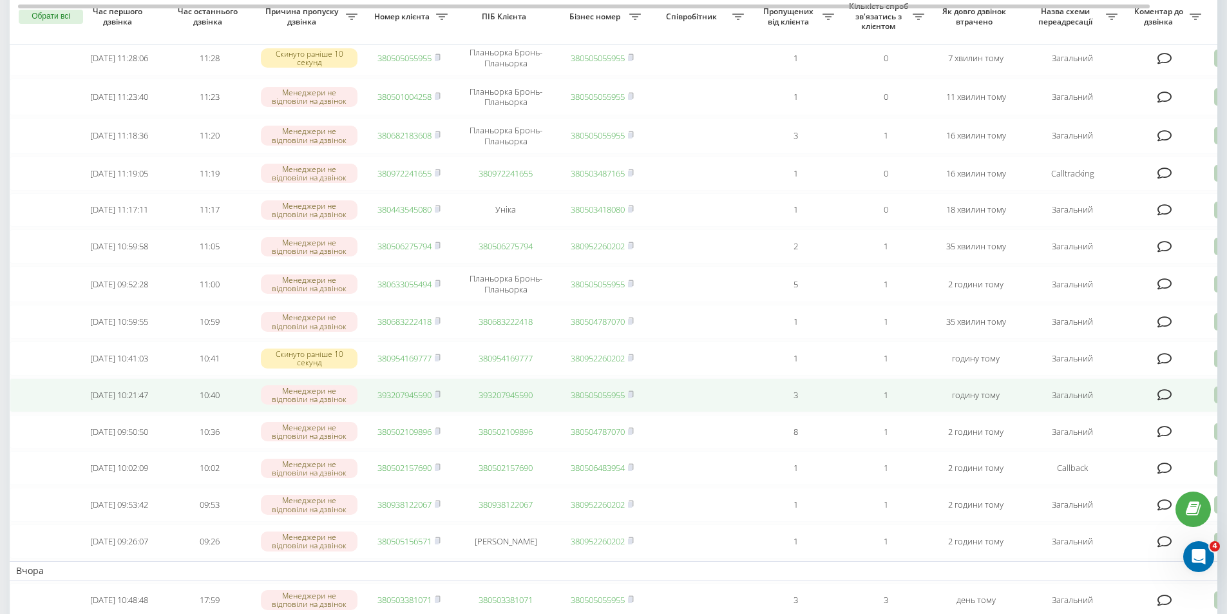
scroll to position [193, 0]
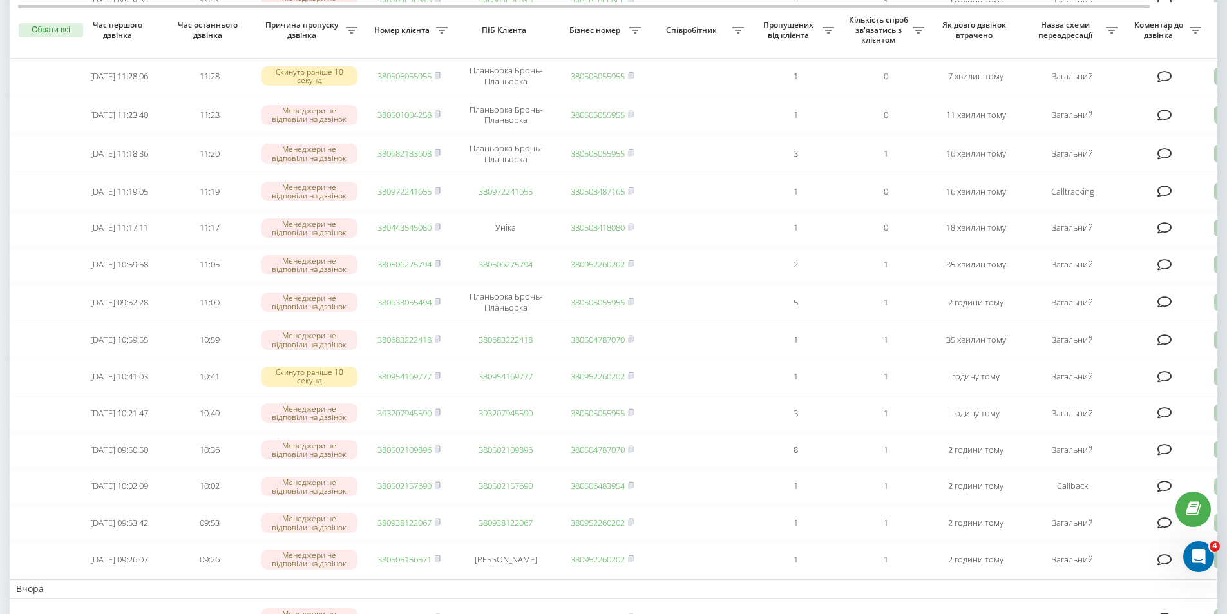
click at [0, 475] on div "Необроблені пропущені дзвінки Оброблені дзвінки Експорт .csv .xlsx 21.07.2025 -…" at bounding box center [613, 496] width 1227 height 1303
click at [7, 350] on div "Необроблені пропущені дзвінки Оброблені дзвінки Експорт .csv .xlsx 21.07.2025 -…" at bounding box center [613, 496] width 1227 height 1303
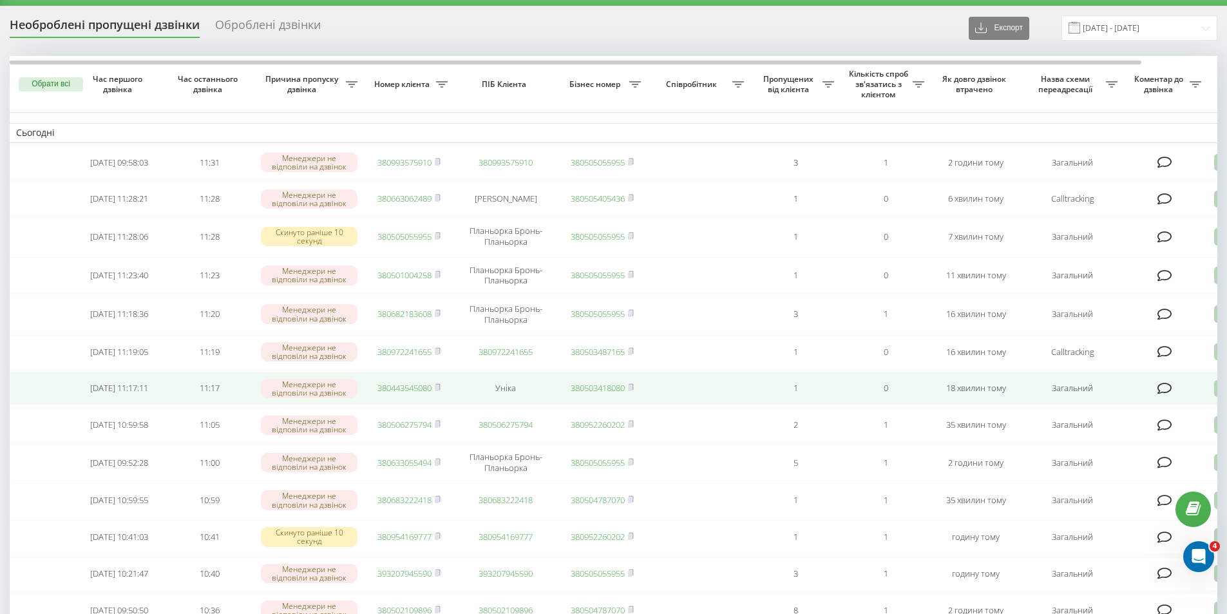
scroll to position [0, 0]
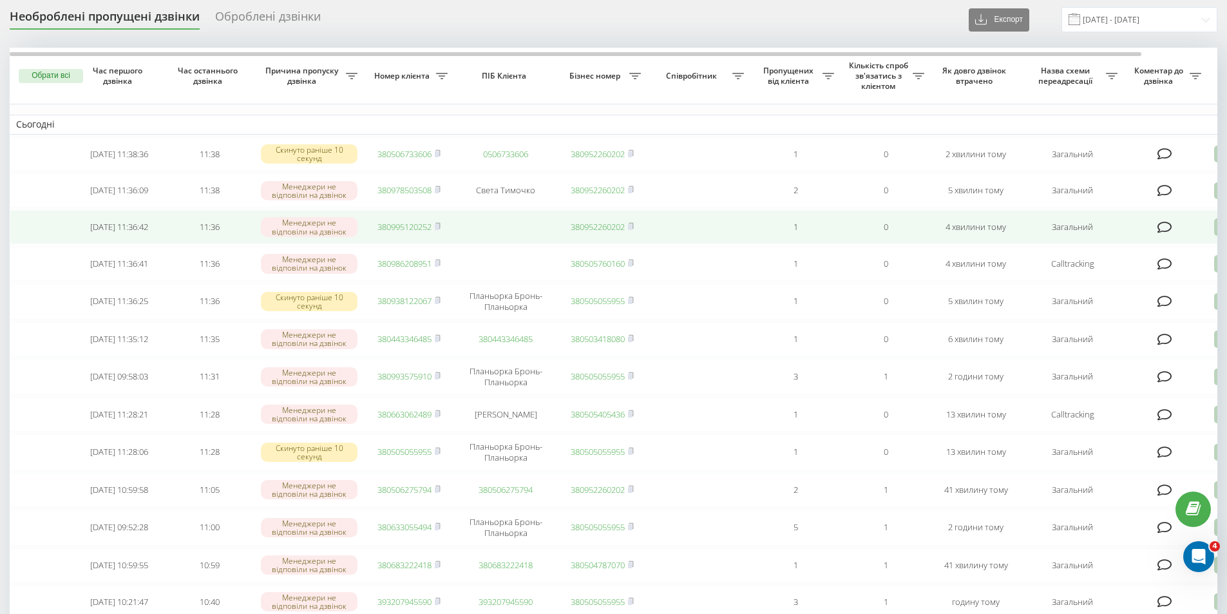
scroll to position [64, 0]
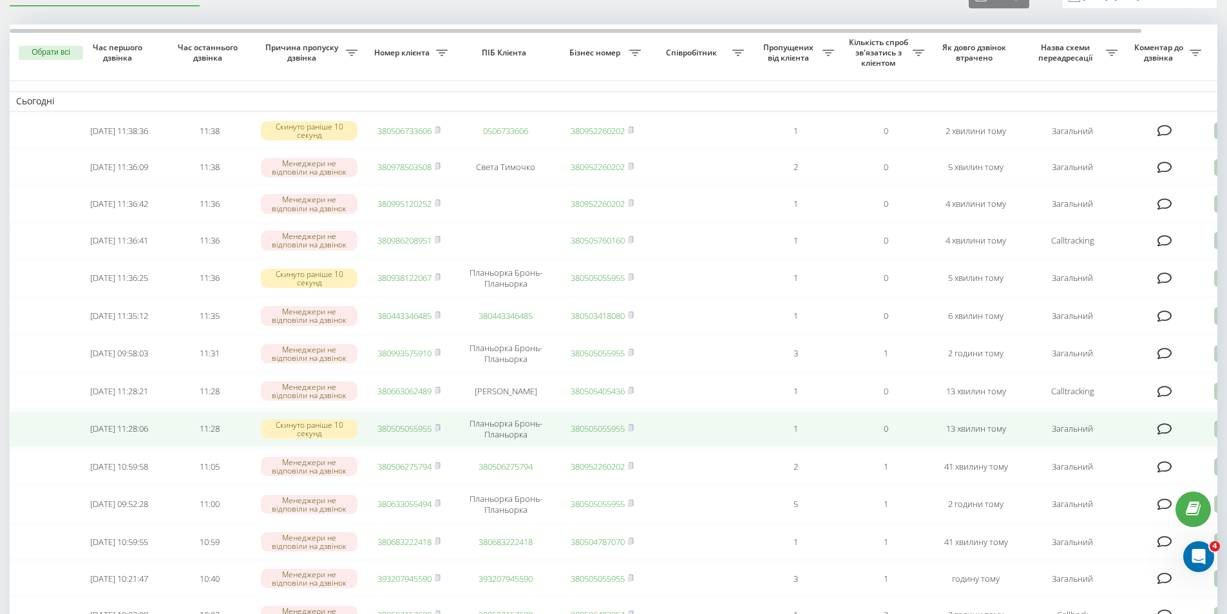
click at [391, 434] on link "380505055955" at bounding box center [404, 429] width 54 height 12
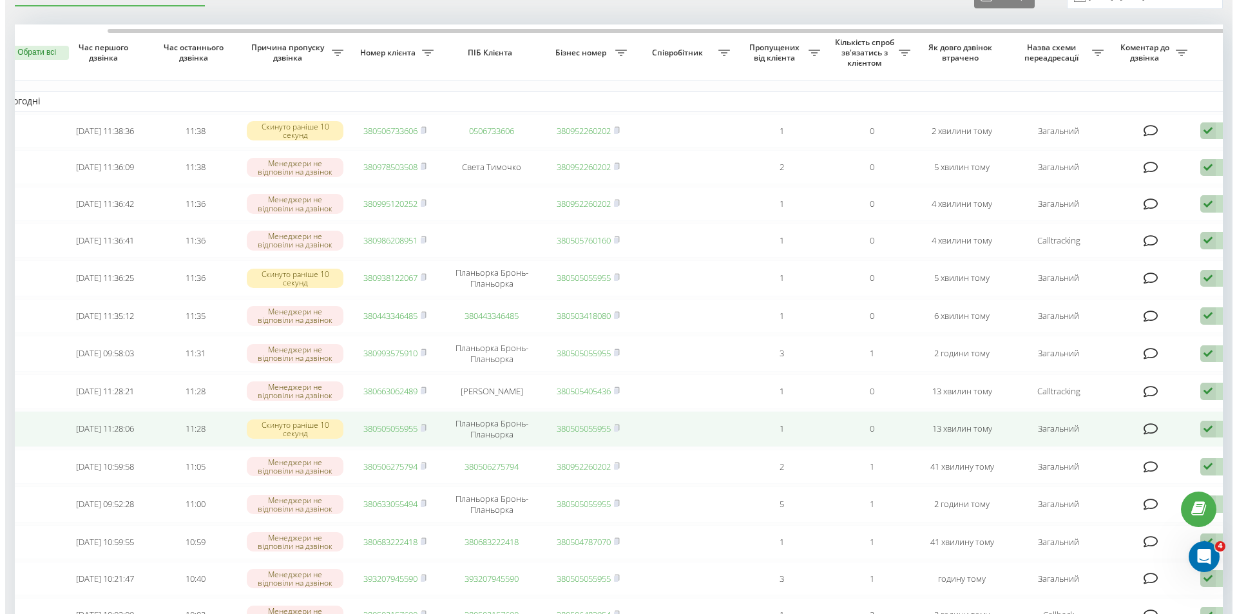
scroll to position [0, 81]
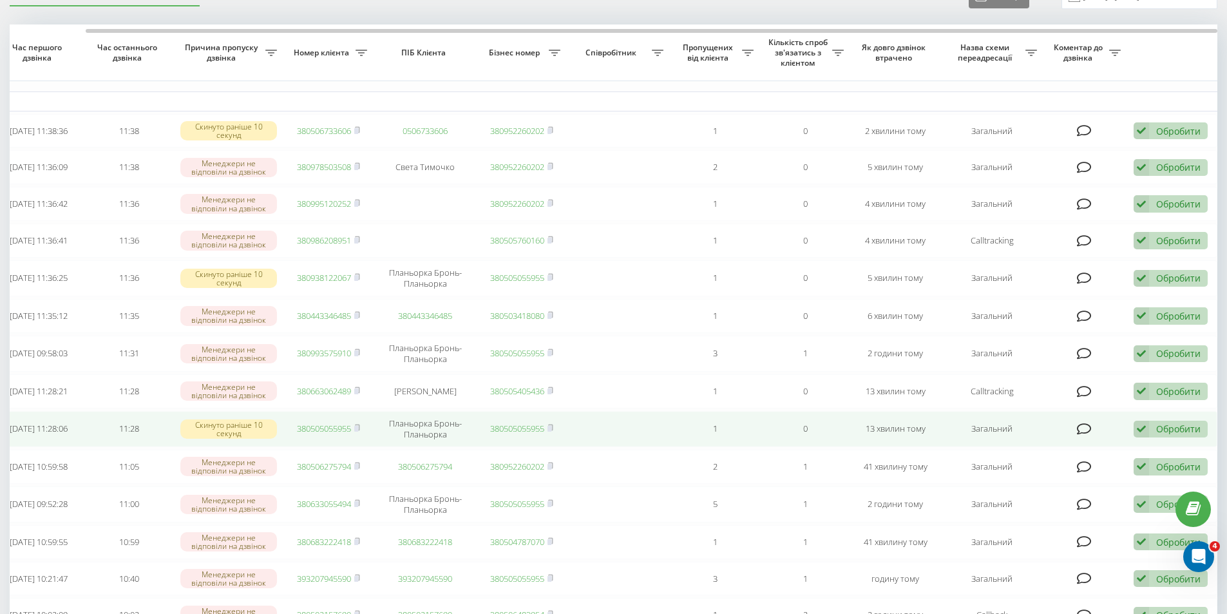
click at [1155, 438] on div "Обробити Не вдалося зв'язатися Зв'язався з клієнтом за допомогою іншого каналу …" at bounding box center [1171, 429] width 74 height 17
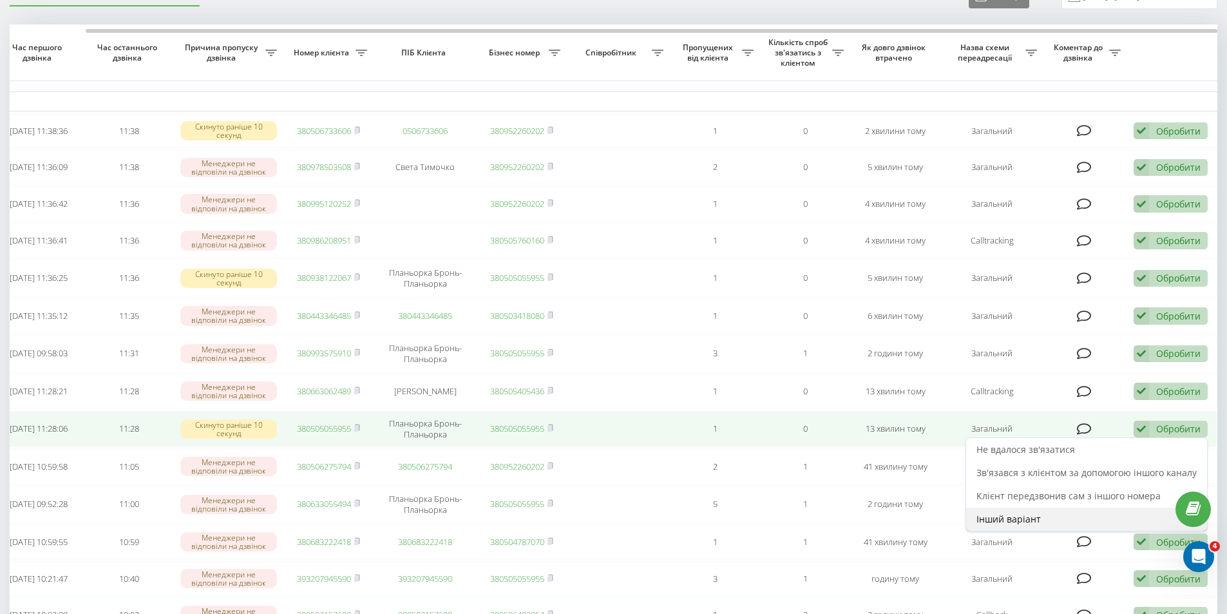
click at [1031, 525] on span "Інший варіант" at bounding box center [1009, 519] width 64 height 12
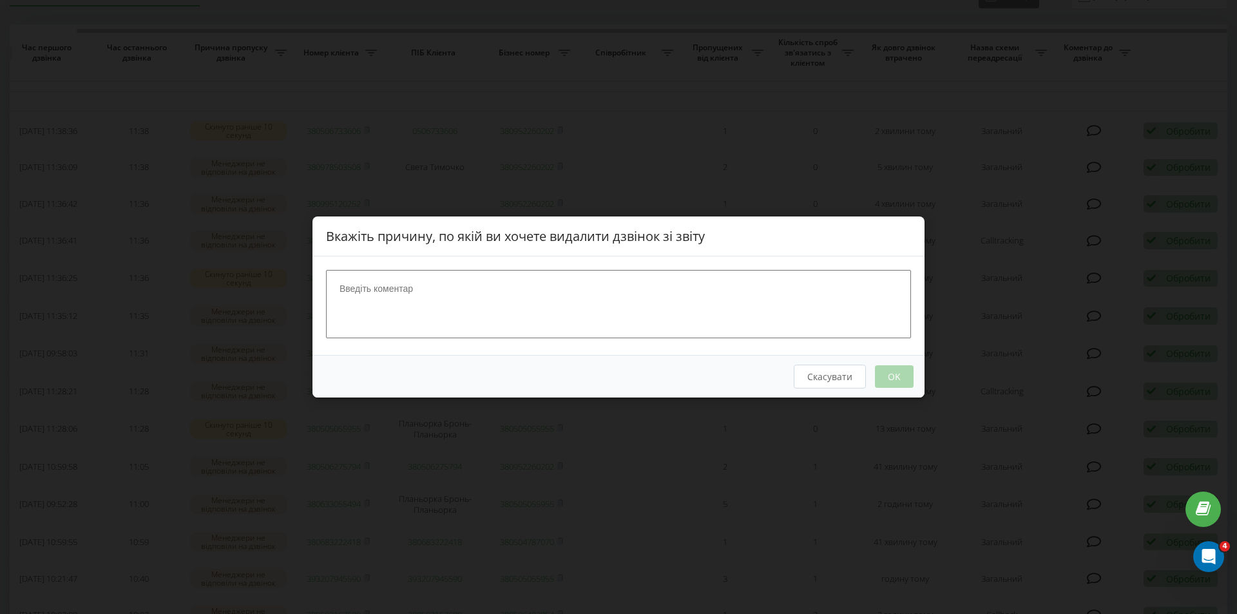
click at [539, 312] on textarea at bounding box center [618, 304] width 585 height 68
type textarea "наш номер"
click at [888, 369] on button "OK" at bounding box center [894, 376] width 39 height 23
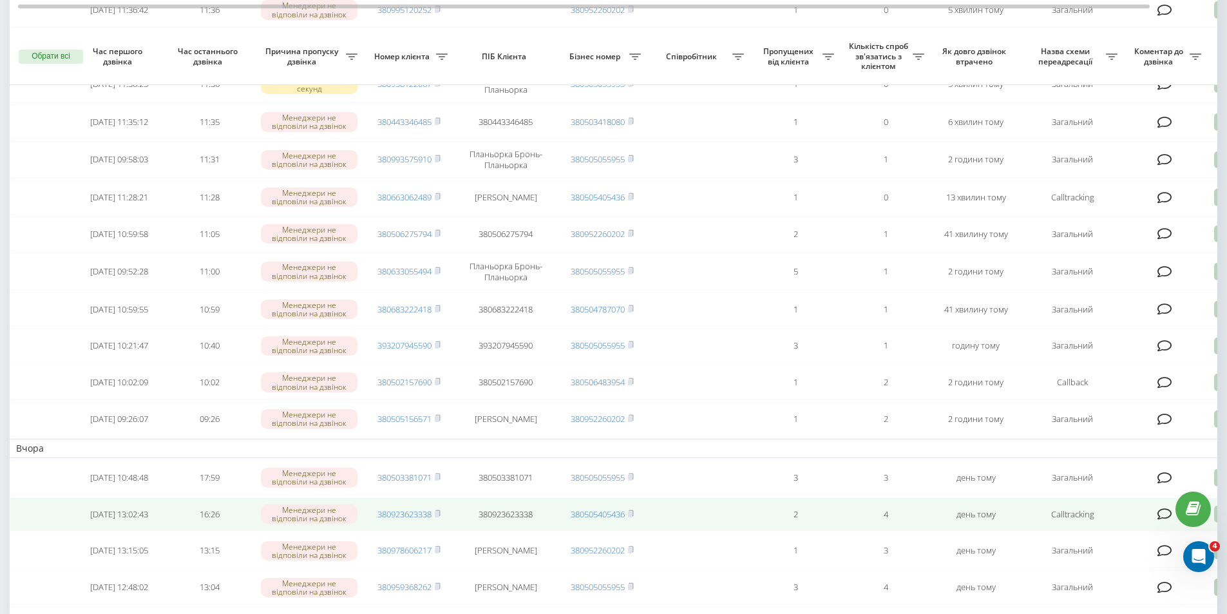
scroll to position [258, 0]
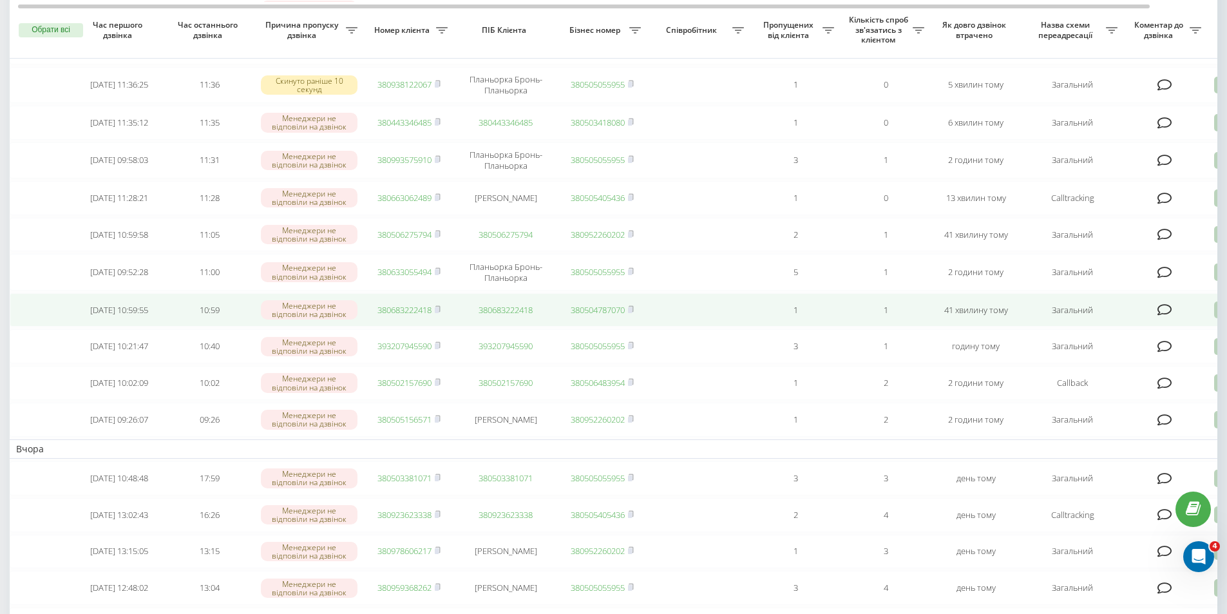
click at [427, 316] on link "380683222418" at bounding box center [404, 310] width 54 height 12
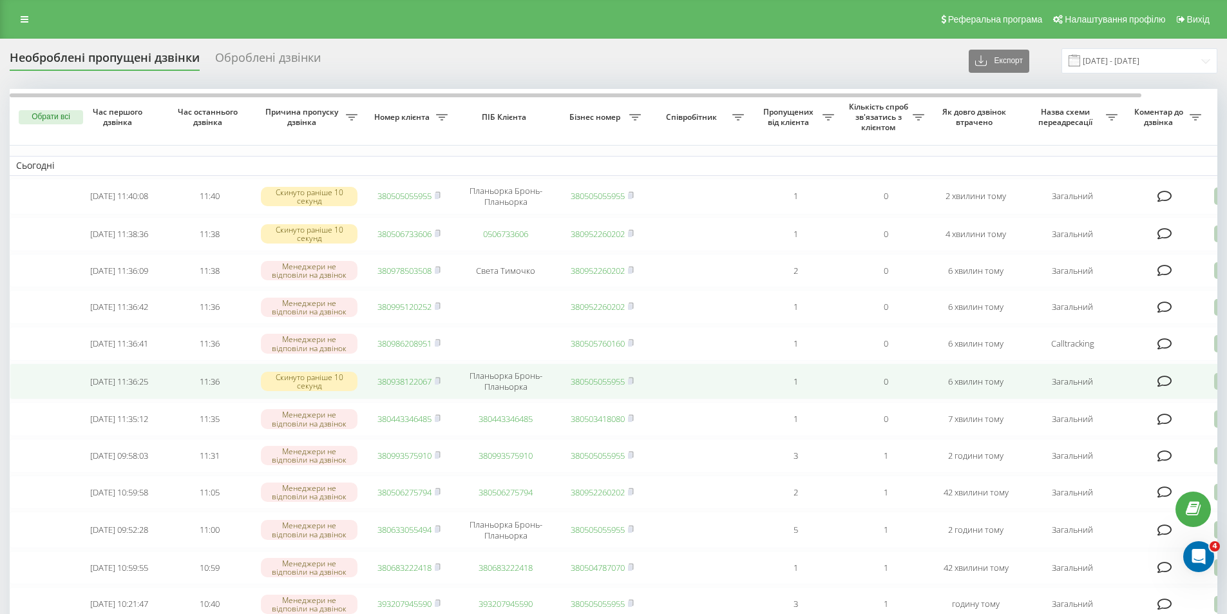
click at [396, 386] on link "380938122067" at bounding box center [404, 382] width 54 height 12
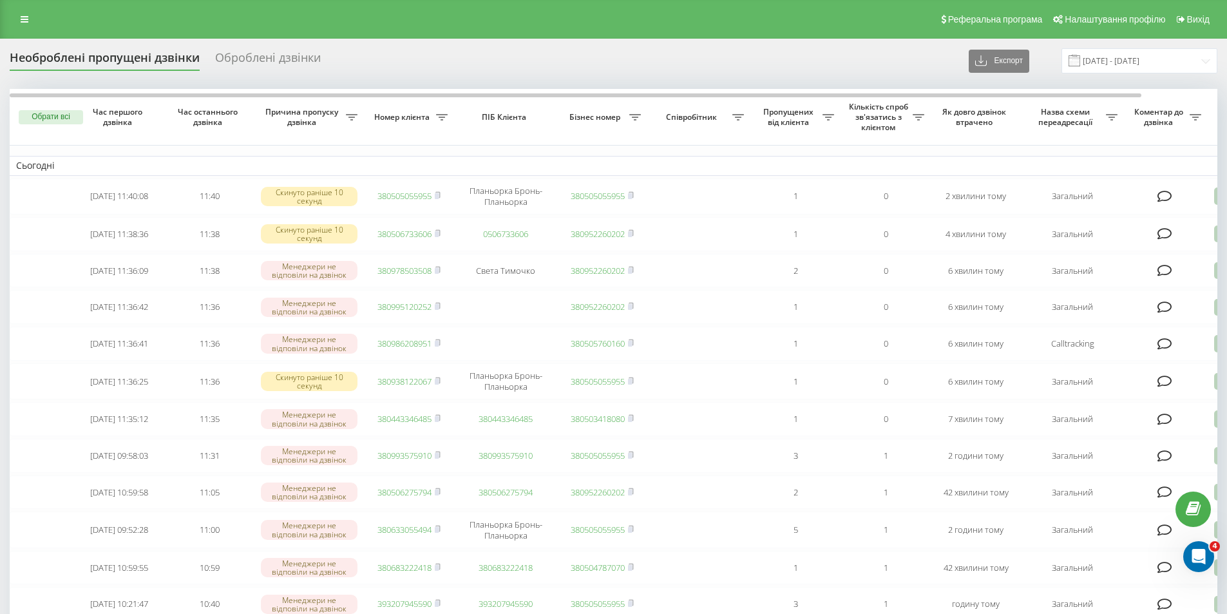
click at [13, 36] on div "Реферальна програма Налаштування профілю Вихід" at bounding box center [613, 19] width 1227 height 39
click at [21, 19] on icon at bounding box center [25, 19] width 8 height 9
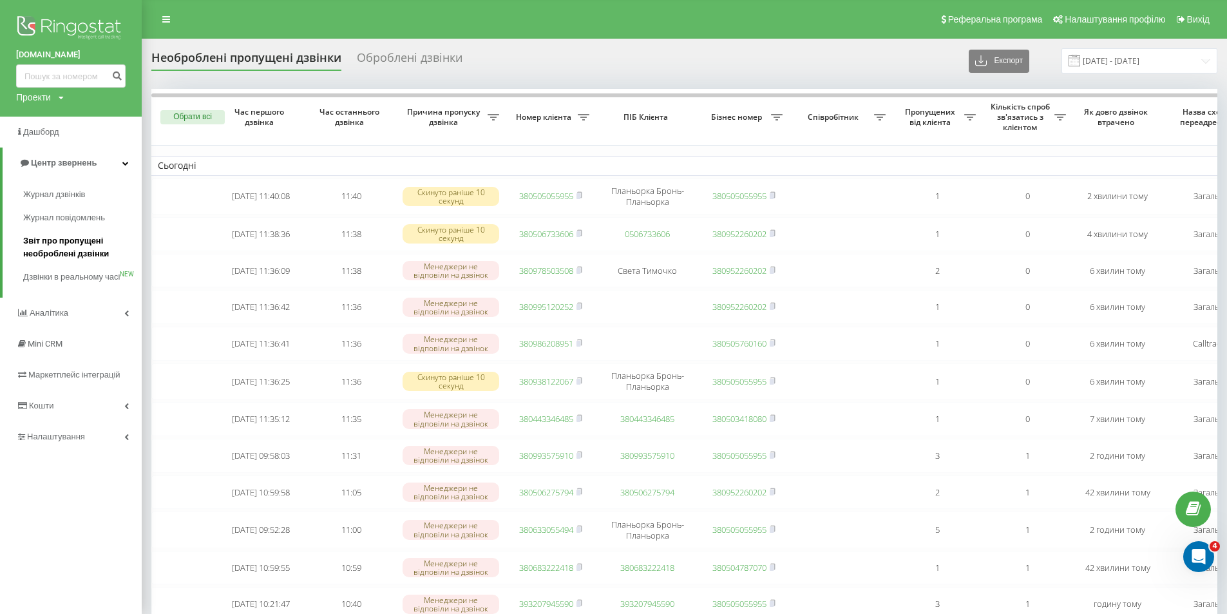
click at [23, 235] on span "Звіт про пропущені необроблені дзвінки" at bounding box center [79, 247] width 112 height 26
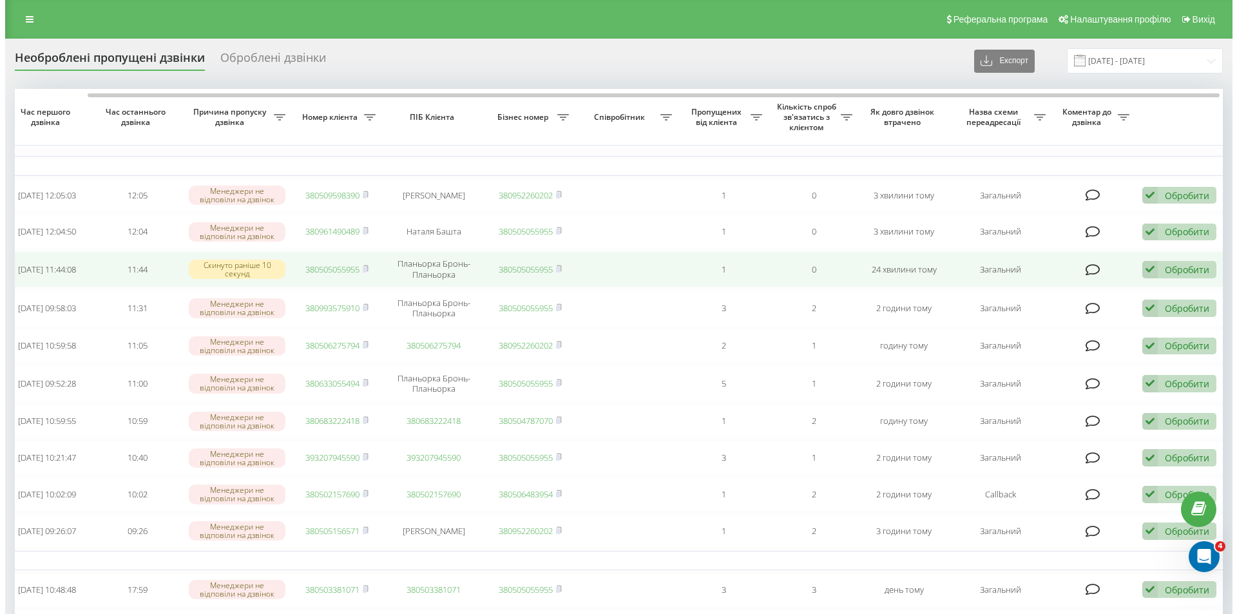
scroll to position [0, 81]
click at [1182, 272] on div "Обробити" at bounding box center [1178, 269] width 44 height 12
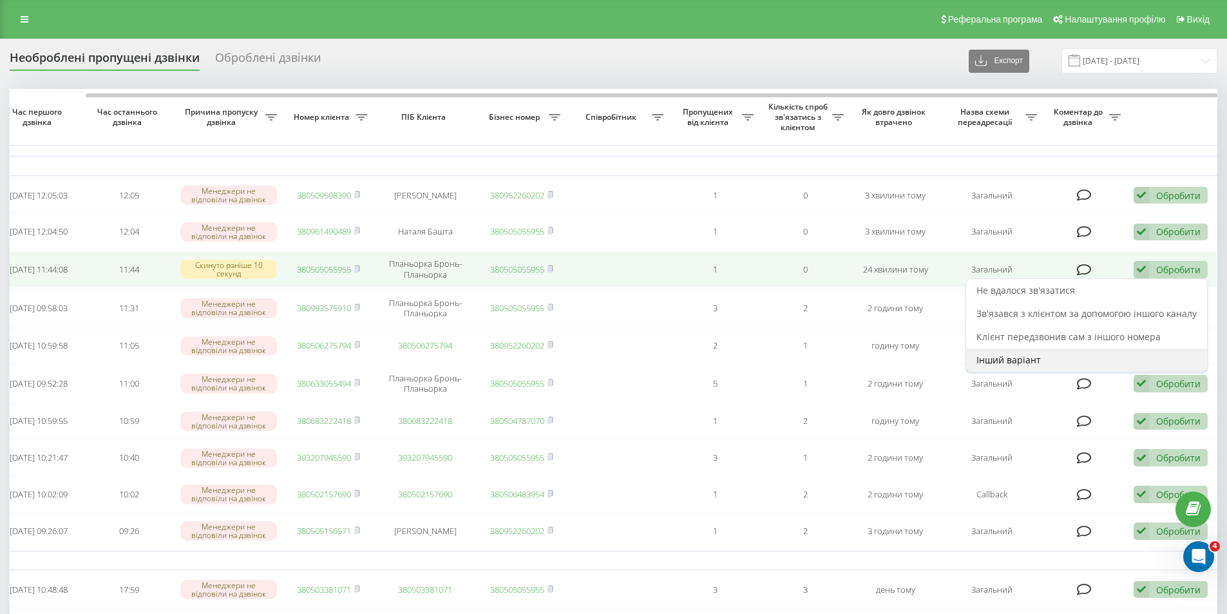
click at [1024, 356] on div "Інший варіант" at bounding box center [1086, 359] width 241 height 23
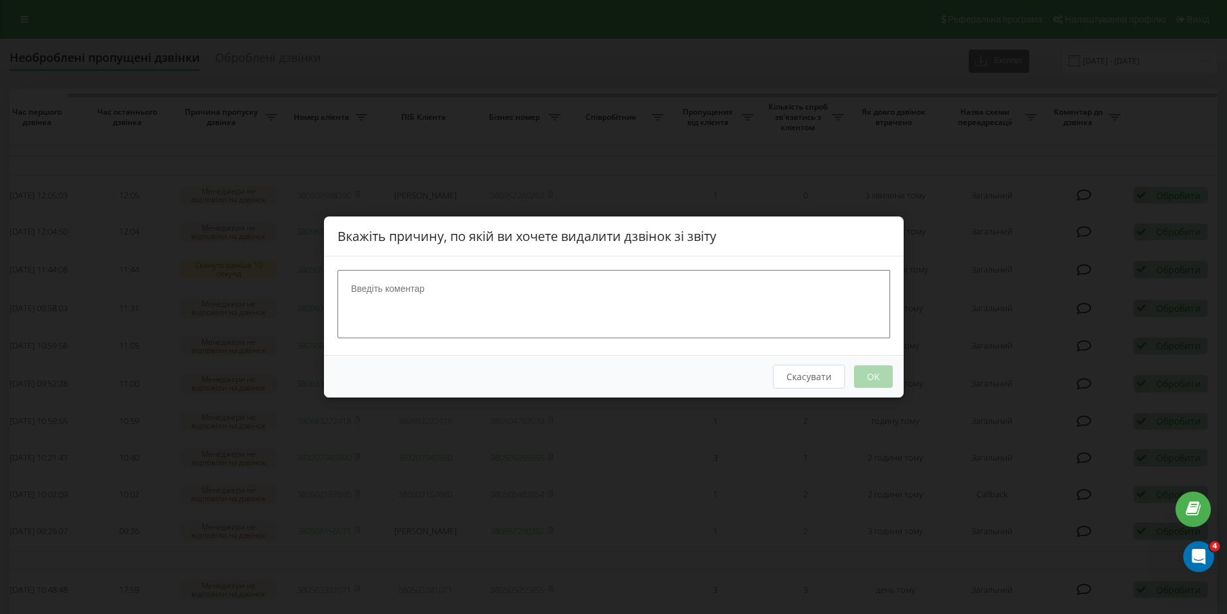
scroll to position [0, 71]
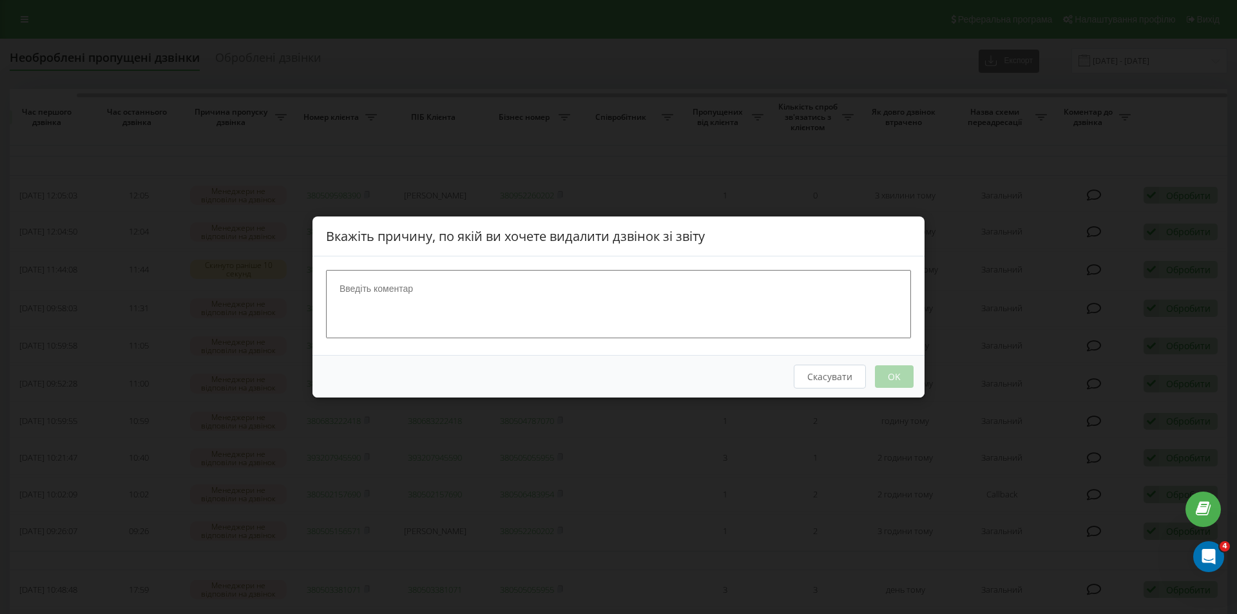
click at [548, 305] on textarea at bounding box center [618, 304] width 585 height 68
type textarea "наш номер"
click at [890, 377] on button "OK" at bounding box center [894, 376] width 39 height 23
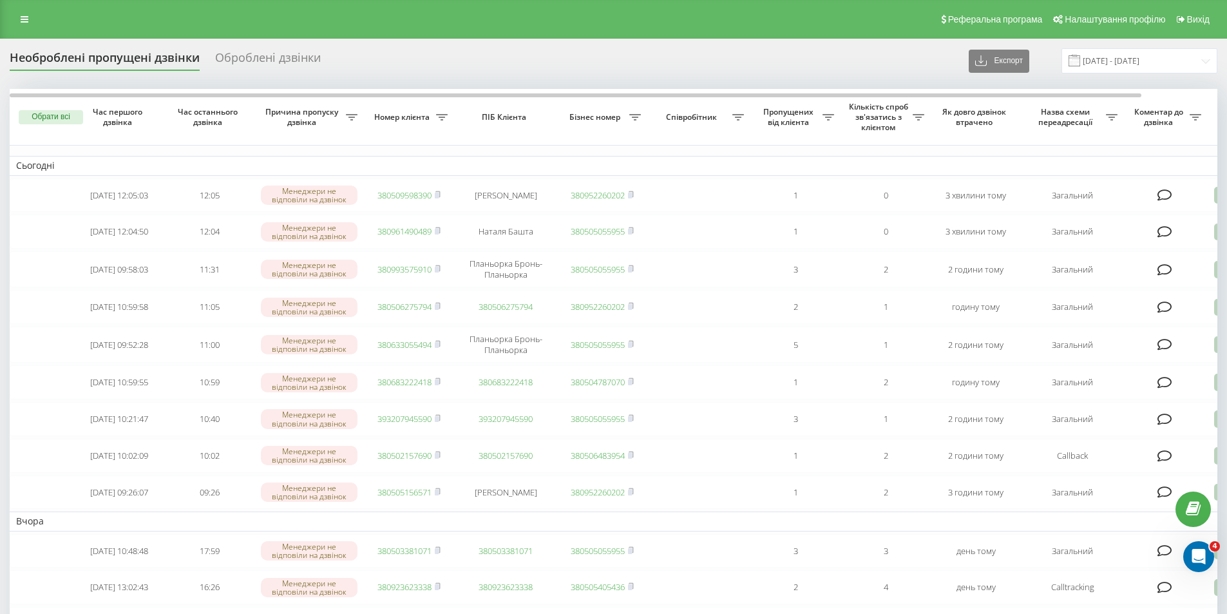
click at [6, 29] on div "Реферальна програма Налаштування профілю Вихід" at bounding box center [613, 19] width 1227 height 39
click at [21, 28] on div "Реферальна програма Налаштування профілю Вихід" at bounding box center [613, 19] width 1227 height 39
click at [23, 24] on link at bounding box center [24, 19] width 23 height 18
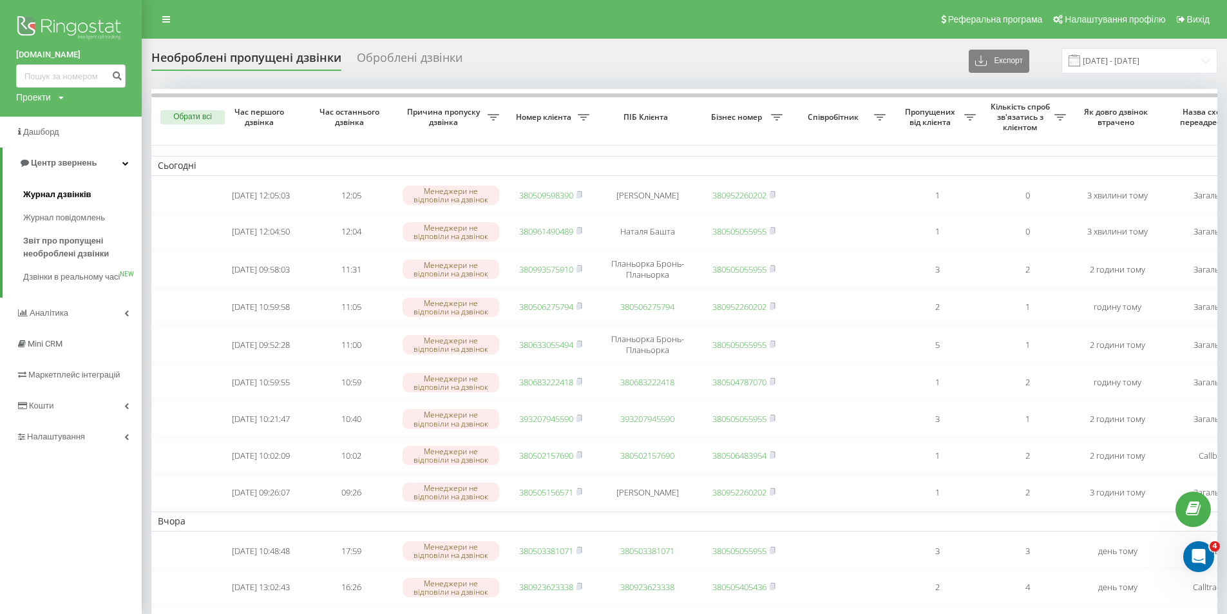
click at [50, 201] on span "Журнал дзвінків" at bounding box center [57, 194] width 68 height 13
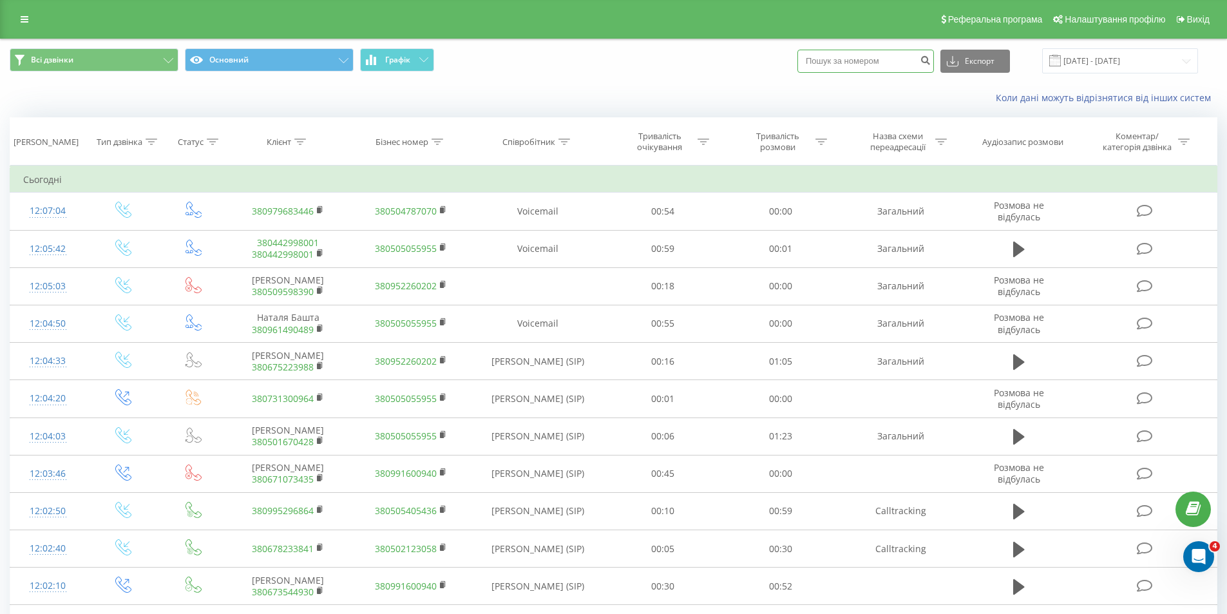
click at [879, 61] on input at bounding box center [865, 61] width 137 height 23
paste input "(20072025)0663982215"
type input "(20072025)0663982215"
click at [932, 62] on button "submit" at bounding box center [925, 61] width 17 height 23
drag, startPoint x: 863, startPoint y: 62, endPoint x: 763, endPoint y: 62, distance: 99.8
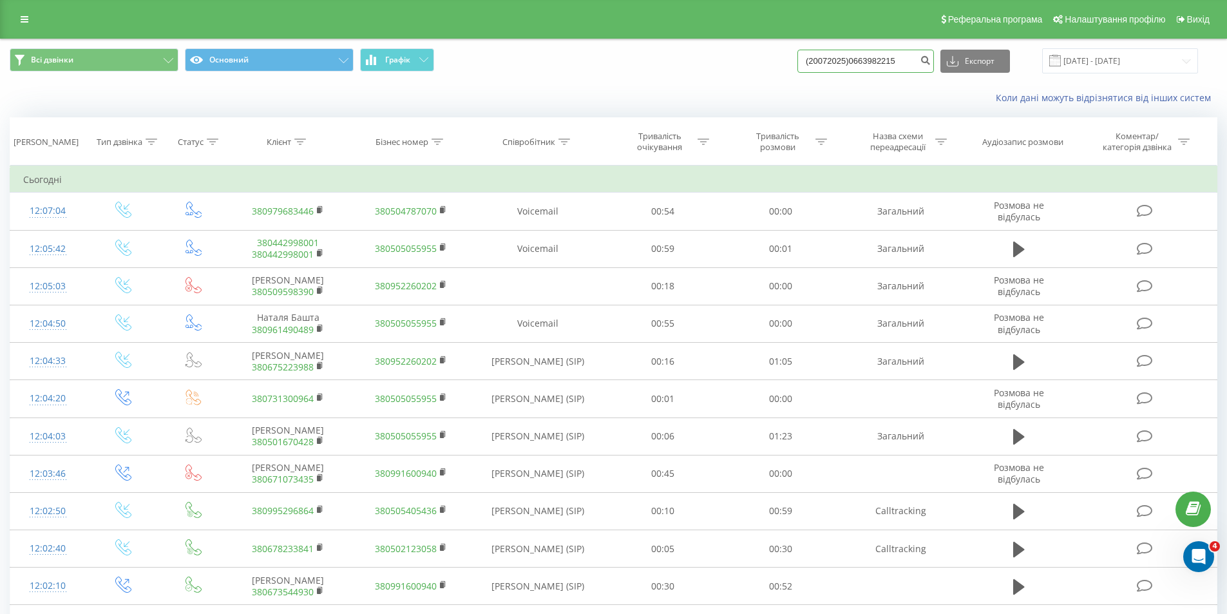
click at [763, 62] on div "Всі дзвінки Основний Графік (20072025)0663982215 Експорт .csv .xls .xlsx 21.07.…" at bounding box center [614, 60] width 1208 height 25
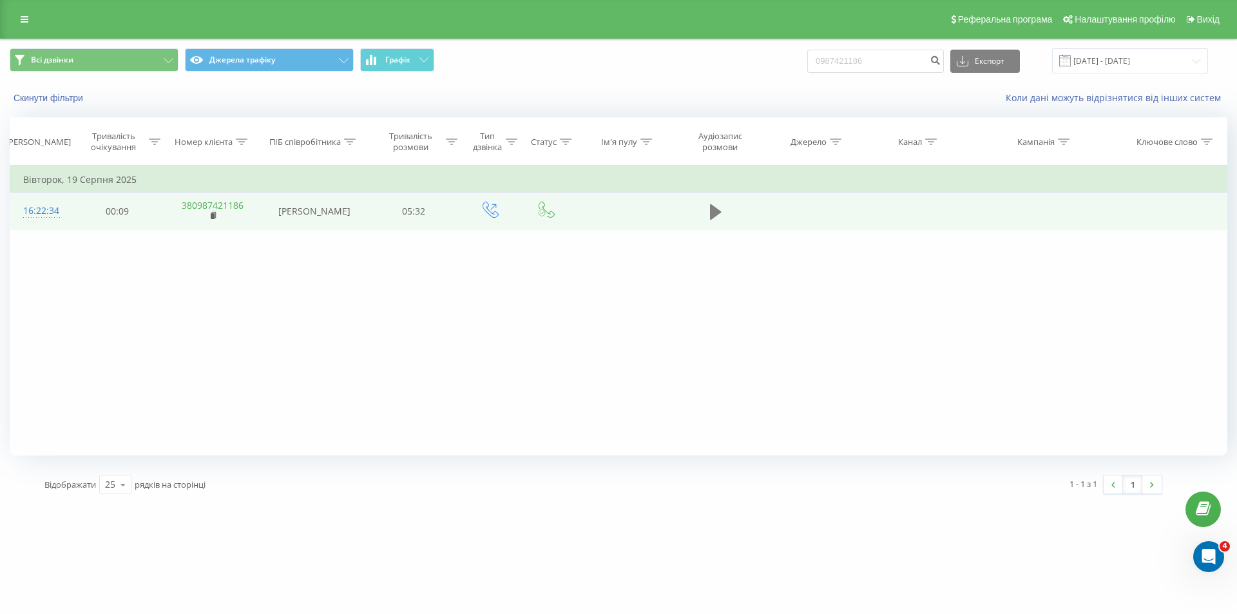
click at [710, 220] on icon at bounding box center [716, 212] width 12 height 18
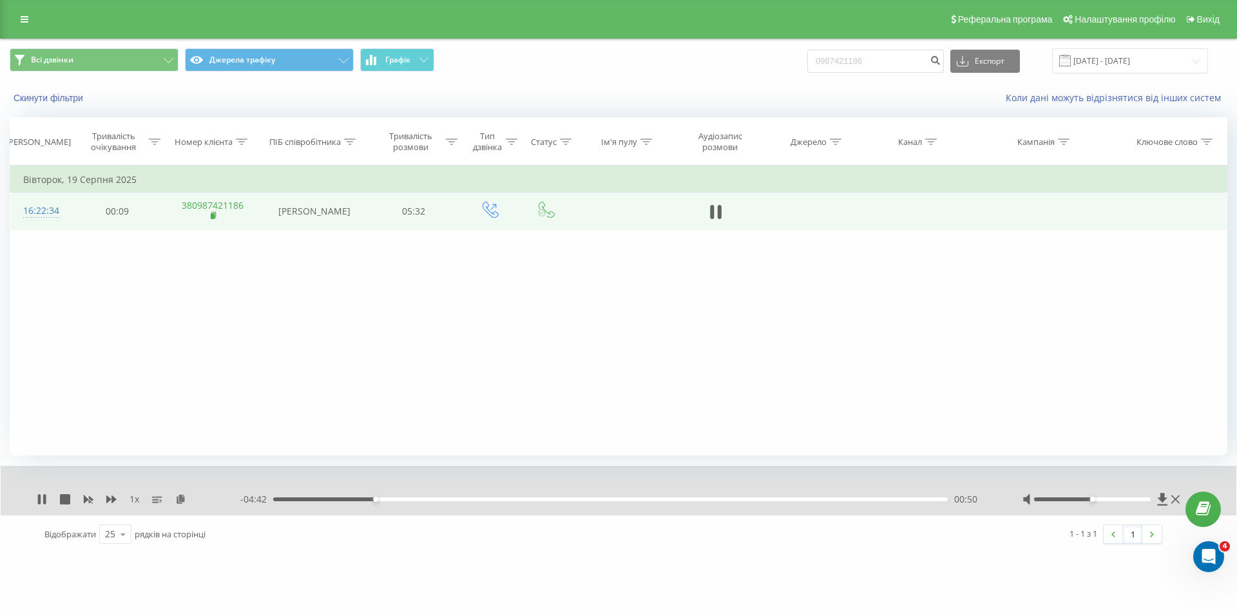
click at [215, 215] on rect at bounding box center [213, 216] width 4 height 6
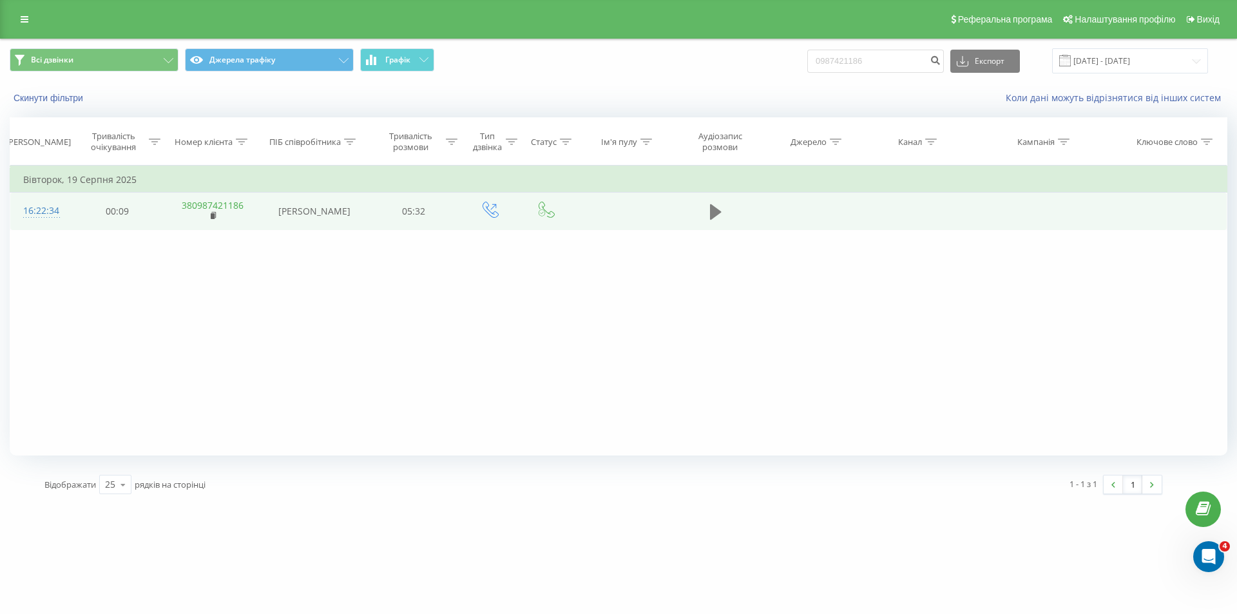
click at [713, 213] on icon at bounding box center [716, 211] width 12 height 15
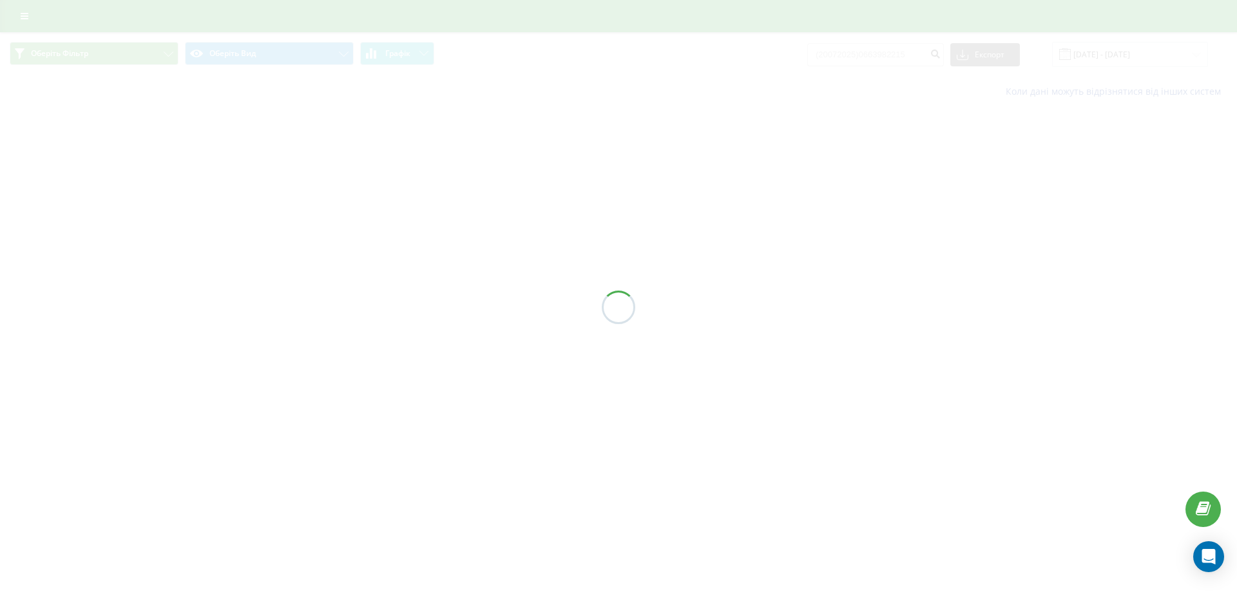
click at [857, 54] on div at bounding box center [618, 307] width 1237 height 614
click at [864, 59] on div at bounding box center [618, 307] width 1237 height 614
click at [857, 69] on div "Всі дзвінки Основний Графік (20072025)0663982215 Експорт .csv .xls .xlsx 21.05.…" at bounding box center [618, 76] width 1237 height 75
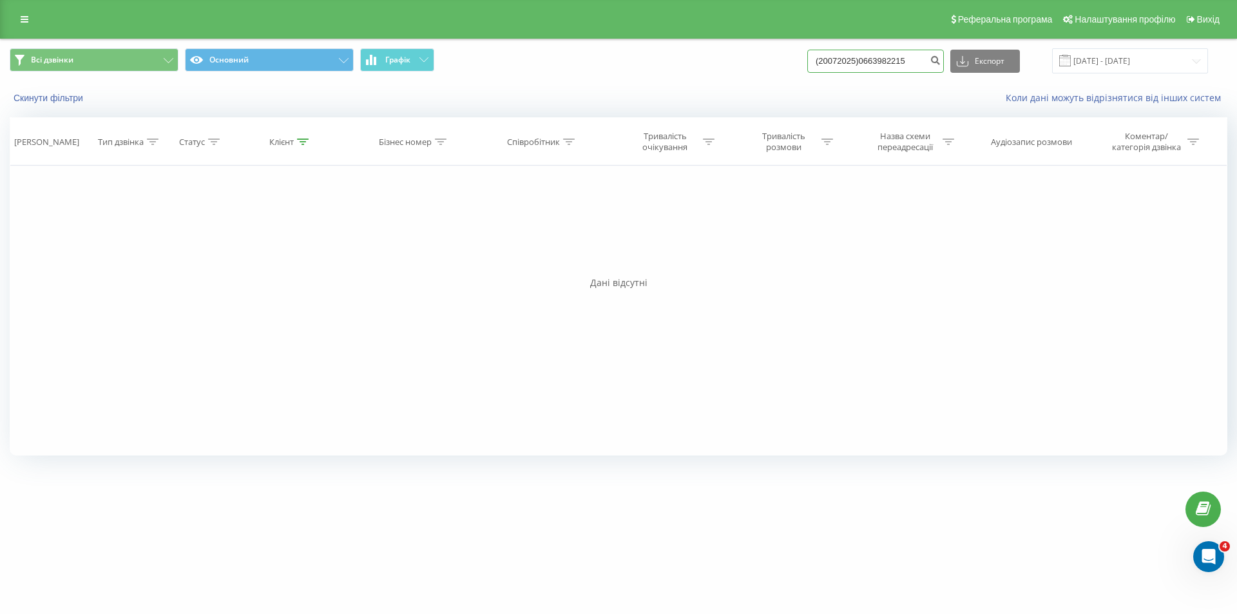
click at [866, 72] on input "(20072025)0663982215" at bounding box center [875, 61] width 137 height 23
click at [861, 86] on div "Скинути фільтри Коли дані можуть відрізнятися вiд інших систем" at bounding box center [619, 97] width 1236 height 31
click at [865, 66] on input "(20072025)0663982215" at bounding box center [875, 61] width 137 height 23
drag, startPoint x: 871, startPoint y: 64, endPoint x: 780, endPoint y: 64, distance: 90.8
click at [778, 64] on div "Всі дзвінки Основний Графік (20072025)0663982215 Експорт .csv .xls .xlsx 21.05.…" at bounding box center [618, 60] width 1217 height 25
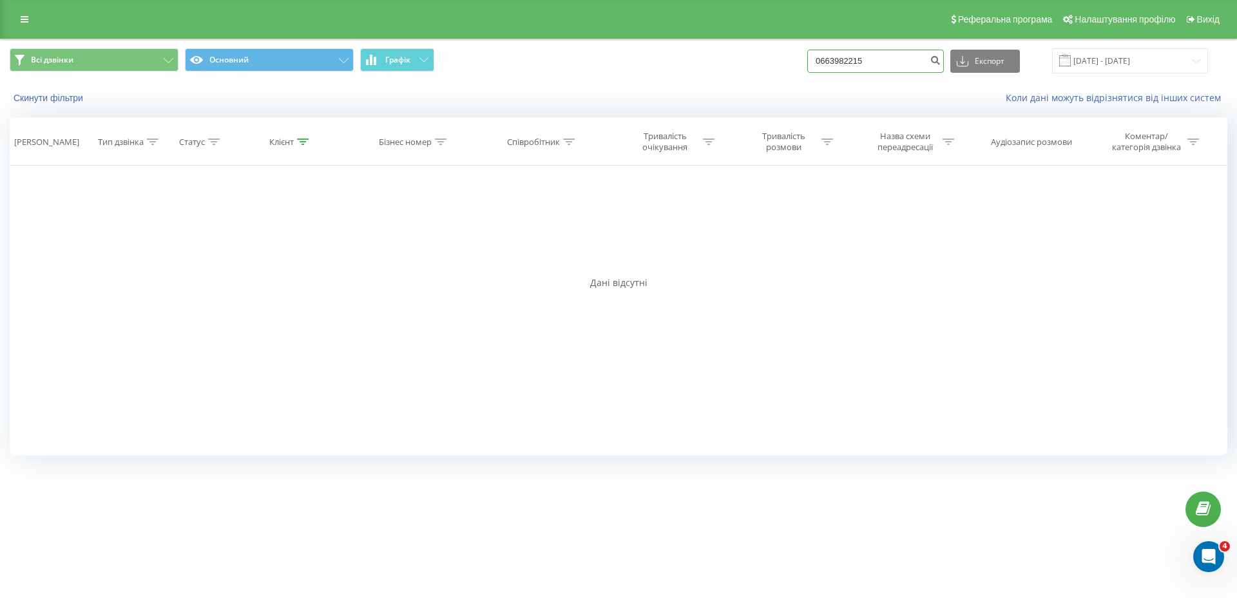
type input "0663982215"
drag, startPoint x: 960, startPoint y: 62, endPoint x: 949, endPoint y: 66, distance: 11.6
click at [953, 66] on div "0663982215 Експорт .csv .xls .xlsx 21.05.2025 - 21.08.2025" at bounding box center [1007, 60] width 401 height 25
click at [944, 66] on button "submit" at bounding box center [934, 61] width 17 height 23
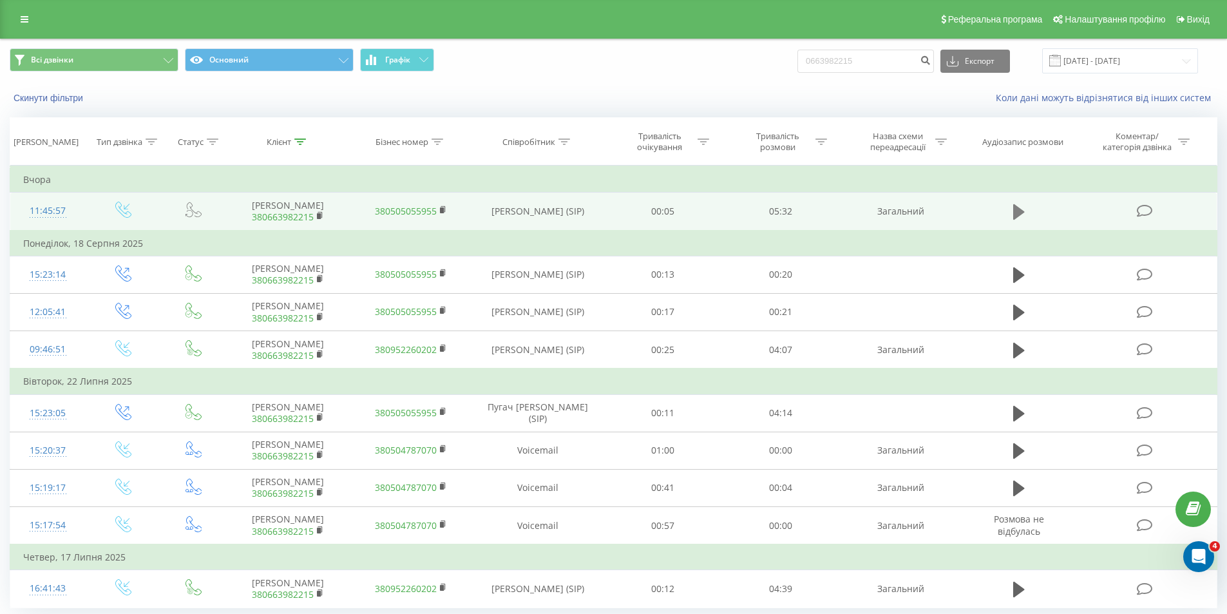
click at [1015, 210] on icon at bounding box center [1019, 211] width 12 height 15
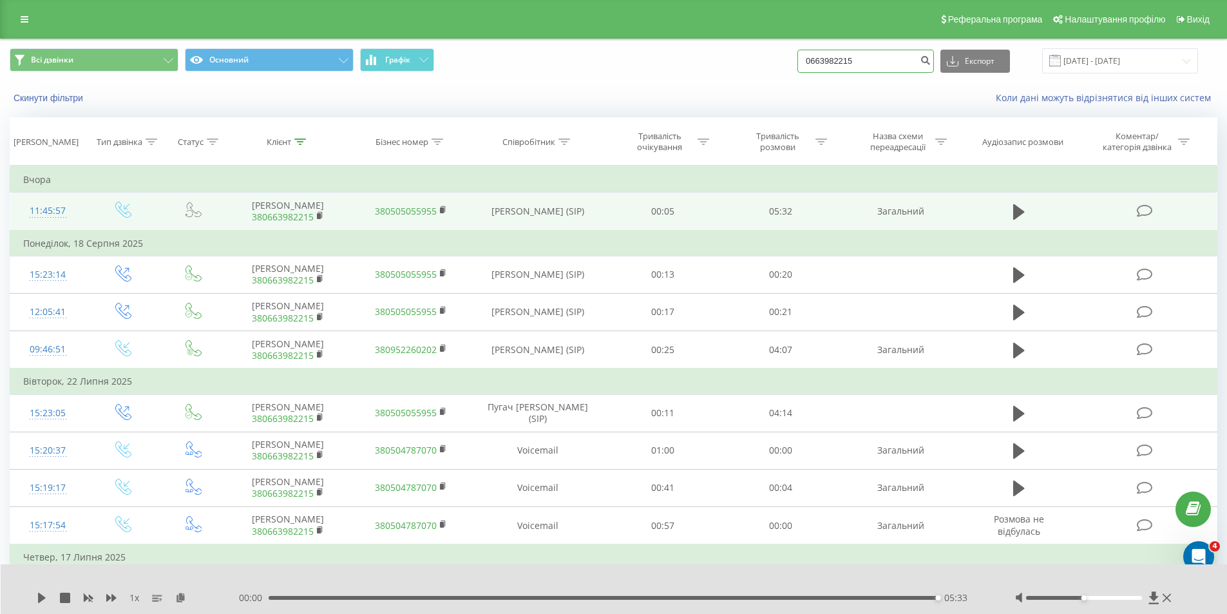
click at [852, 59] on input "0663982215" at bounding box center [865, 61] width 137 height 23
drag, startPoint x: 852, startPoint y: 59, endPoint x: 839, endPoint y: 59, distance: 12.9
click at [839, 59] on input "0663982215" at bounding box center [865, 61] width 137 height 23
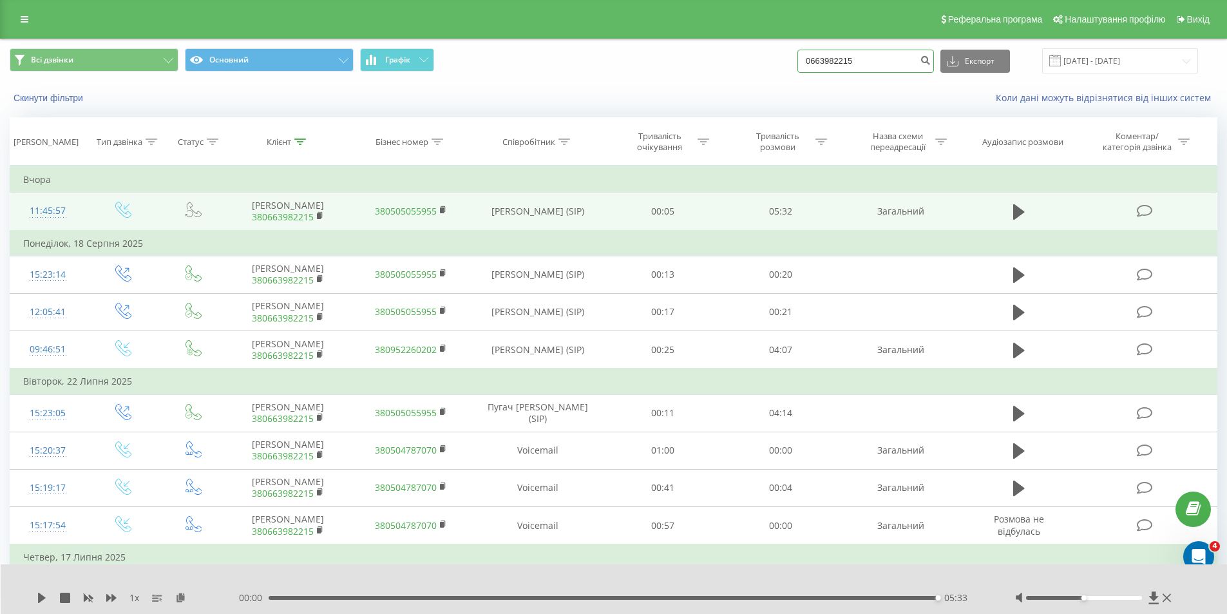
paste input "380509888482"
drag, startPoint x: 830, startPoint y: 58, endPoint x: 791, endPoint y: 67, distance: 39.7
click at [791, 67] on div "Всі дзвінки Основний Графік 380509888482 Експорт .csv .xls .xlsx 21.05.2025 - 2…" at bounding box center [614, 60] width 1208 height 25
type input "0509888482"
click at [934, 66] on button "submit" at bounding box center [925, 61] width 17 height 23
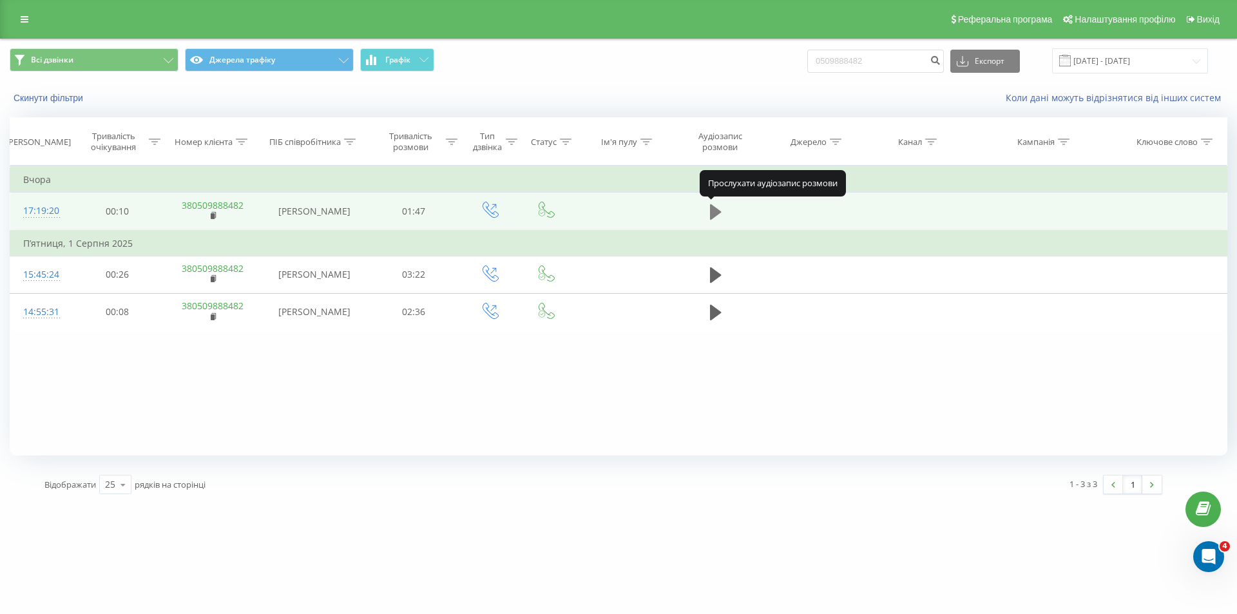
click at [715, 213] on icon at bounding box center [716, 211] width 12 height 15
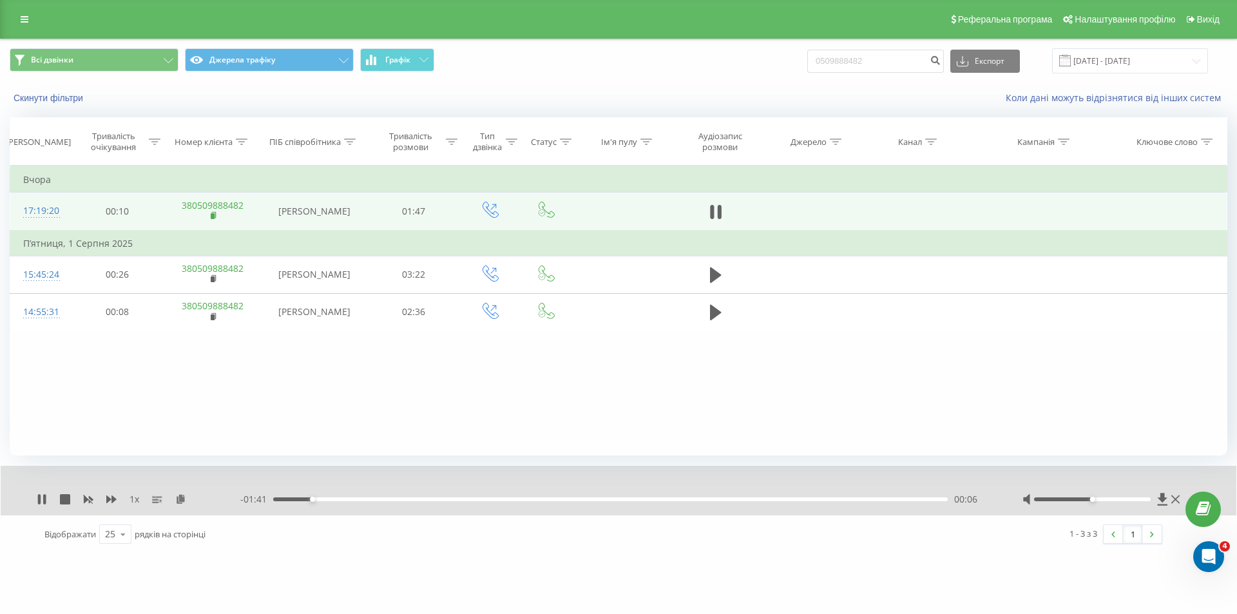
click at [211, 214] on rect at bounding box center [213, 216] width 4 height 6
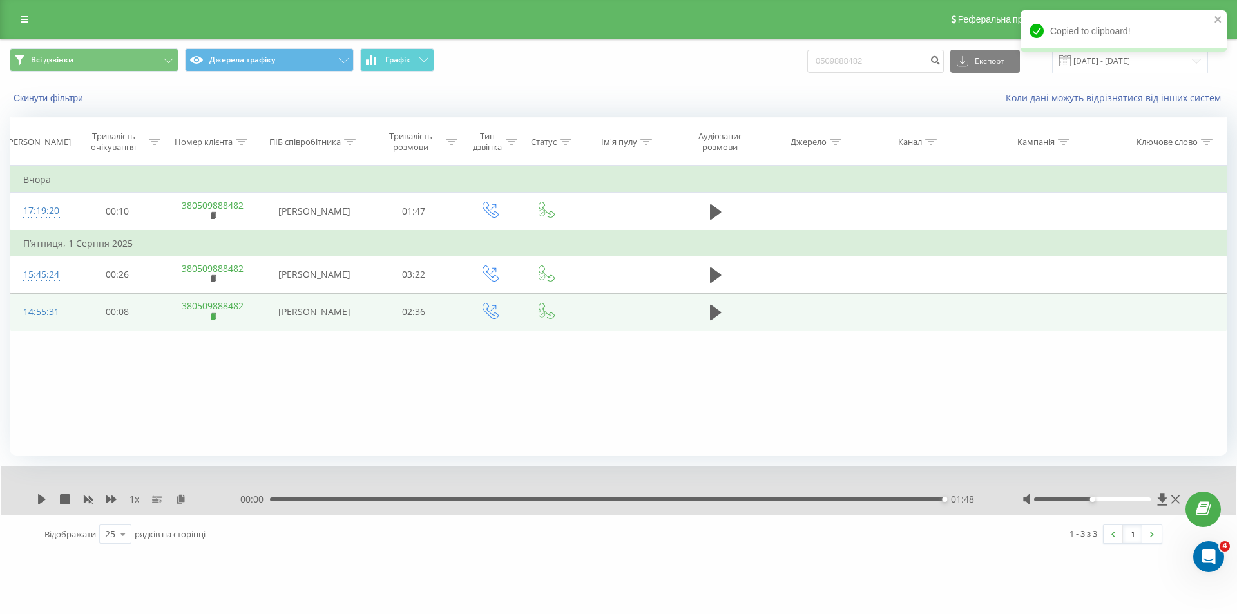
click at [213, 320] on icon at bounding box center [214, 316] width 7 height 9
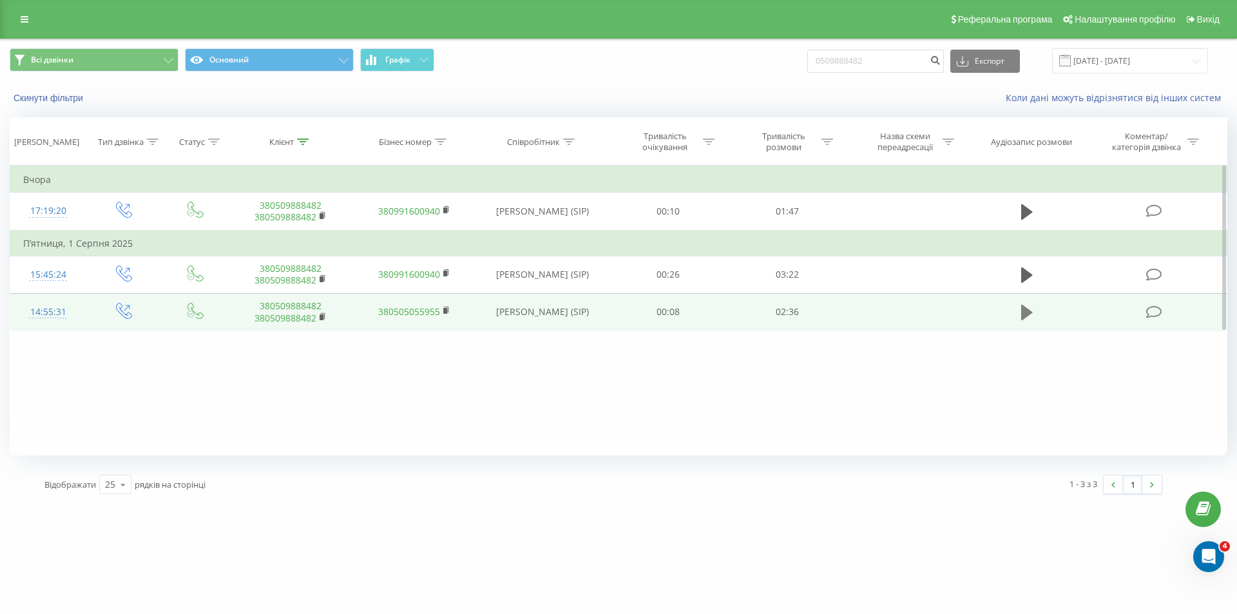
click at [1031, 313] on icon at bounding box center [1027, 312] width 12 height 15
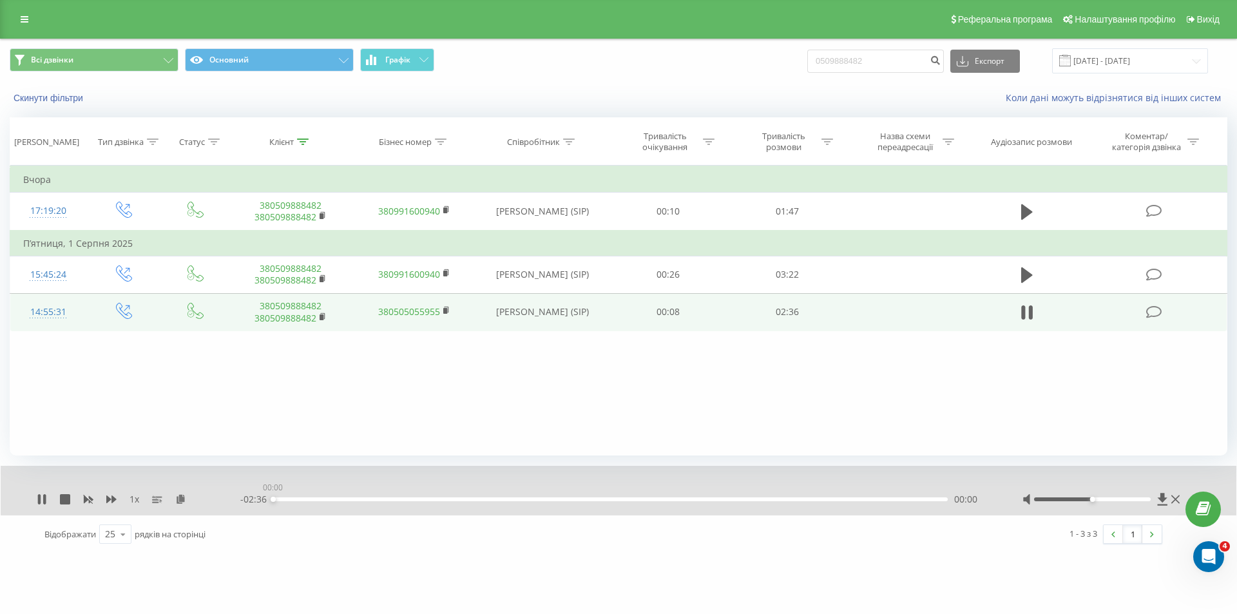
drag, startPoint x: 345, startPoint y: 499, endPoint x: 250, endPoint y: 514, distance: 95.8
click at [250, 514] on div "1 x - 02:36 00:00 00:00" at bounding box center [619, 491] width 1236 height 50
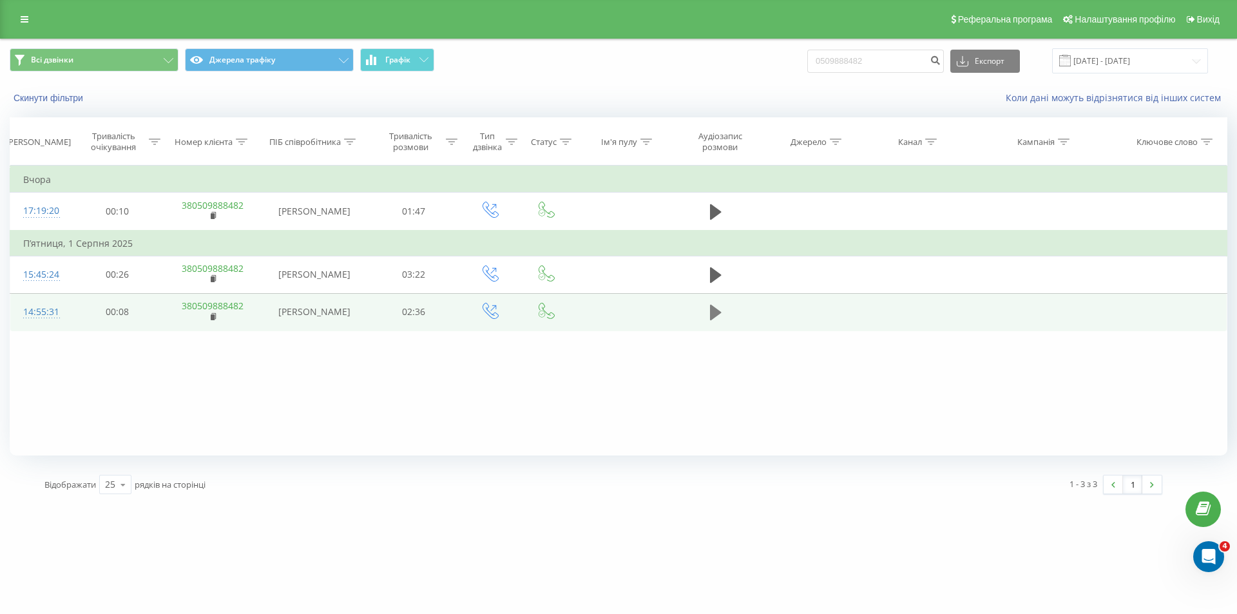
click at [707, 316] on button at bounding box center [715, 312] width 19 height 19
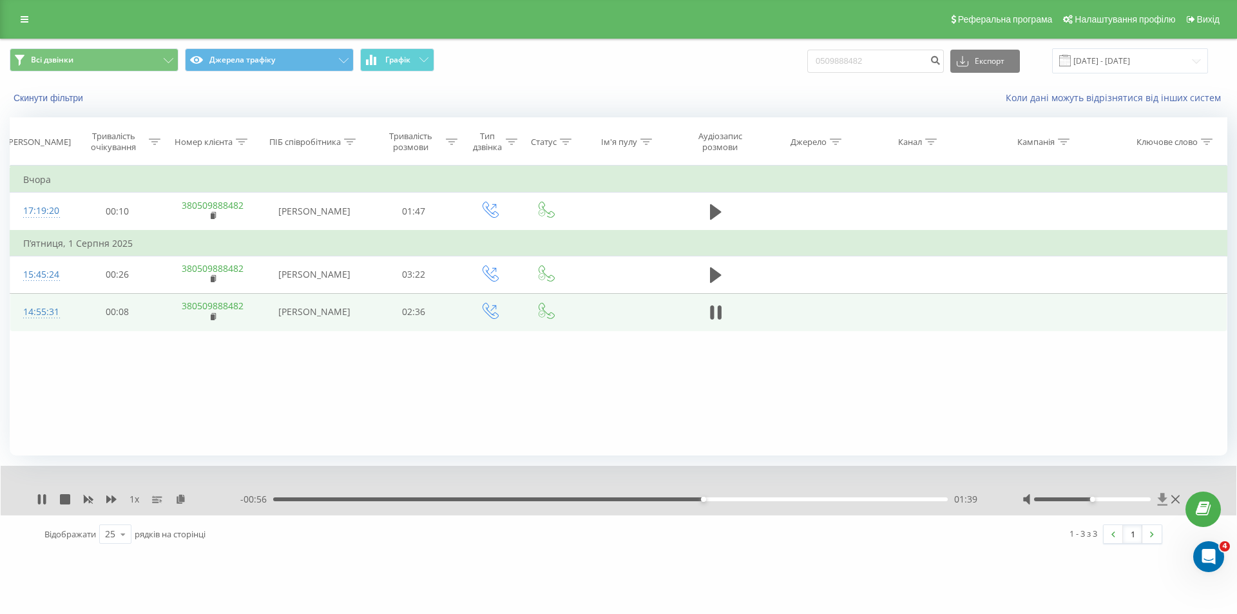
click at [1159, 493] on icon at bounding box center [1162, 499] width 11 height 13
